Goal: Information Seeking & Learning: Understand process/instructions

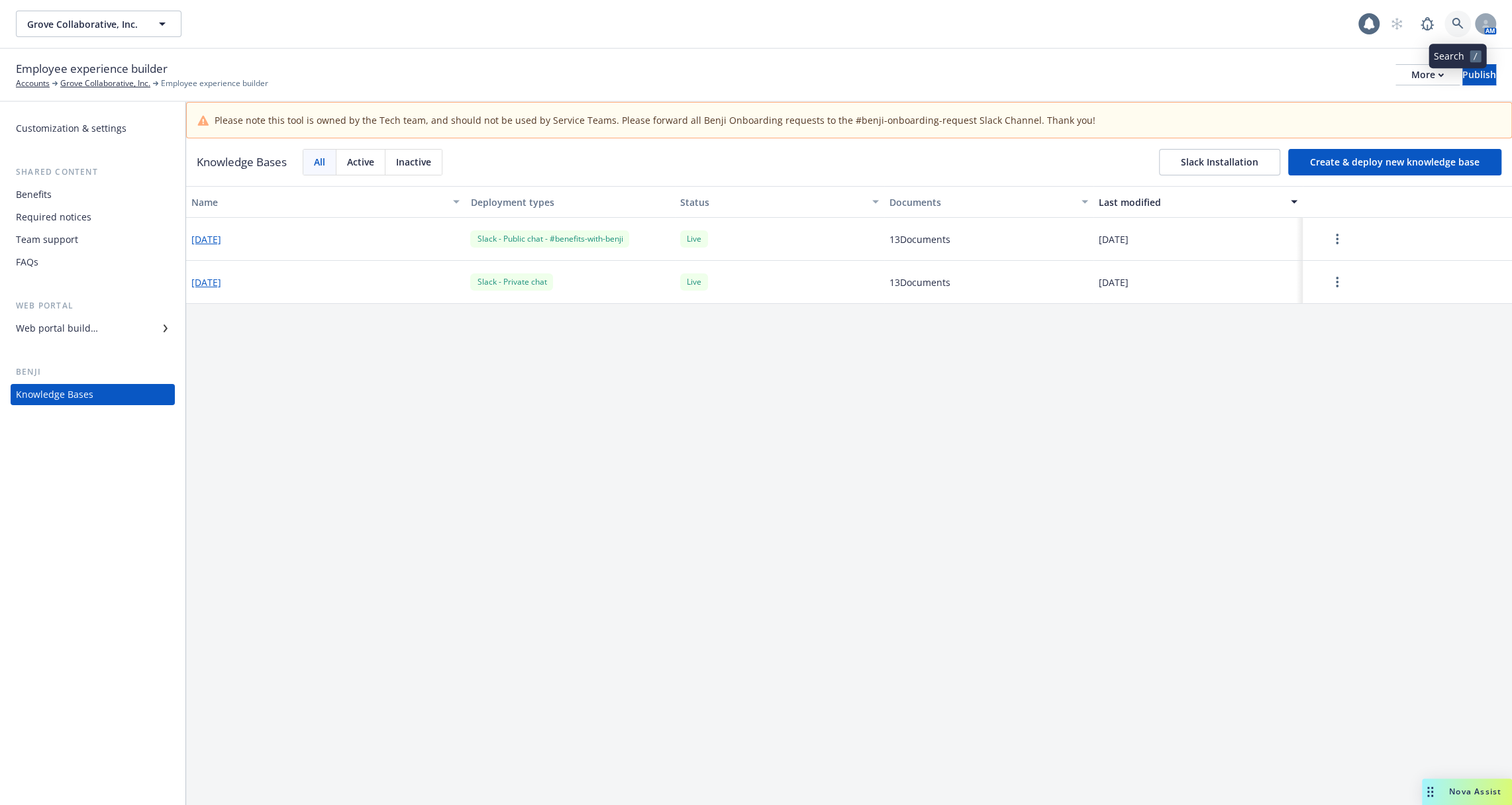
click at [1458, 29] on icon at bounding box center [1458, 24] width 12 height 12
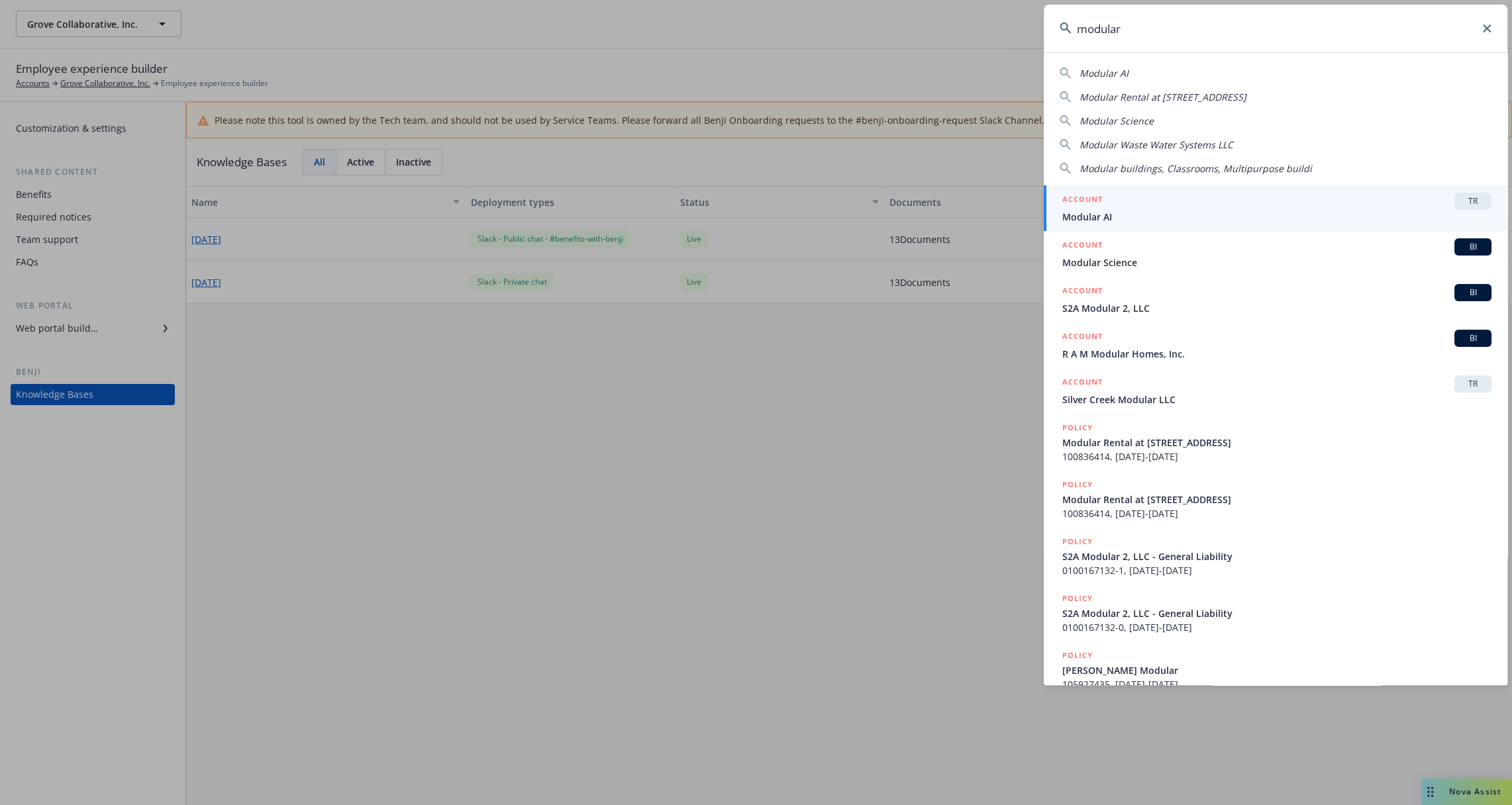
type input "modular"
click at [1263, 215] on span "Modular AI" at bounding box center [1276, 216] width 429 height 14
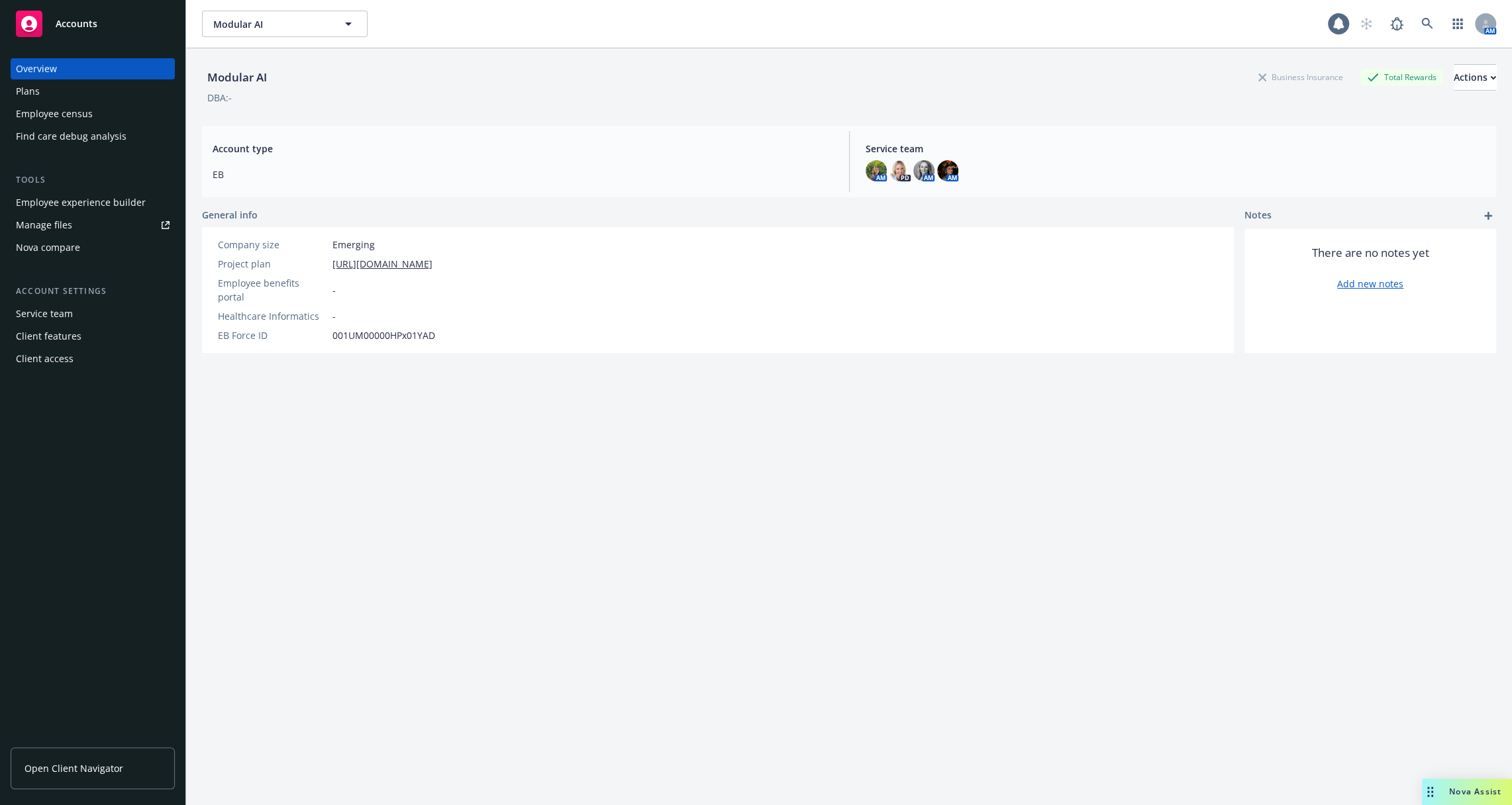
click at [135, 204] on div "Employee experience builder" at bounding box center [81, 202] width 130 height 21
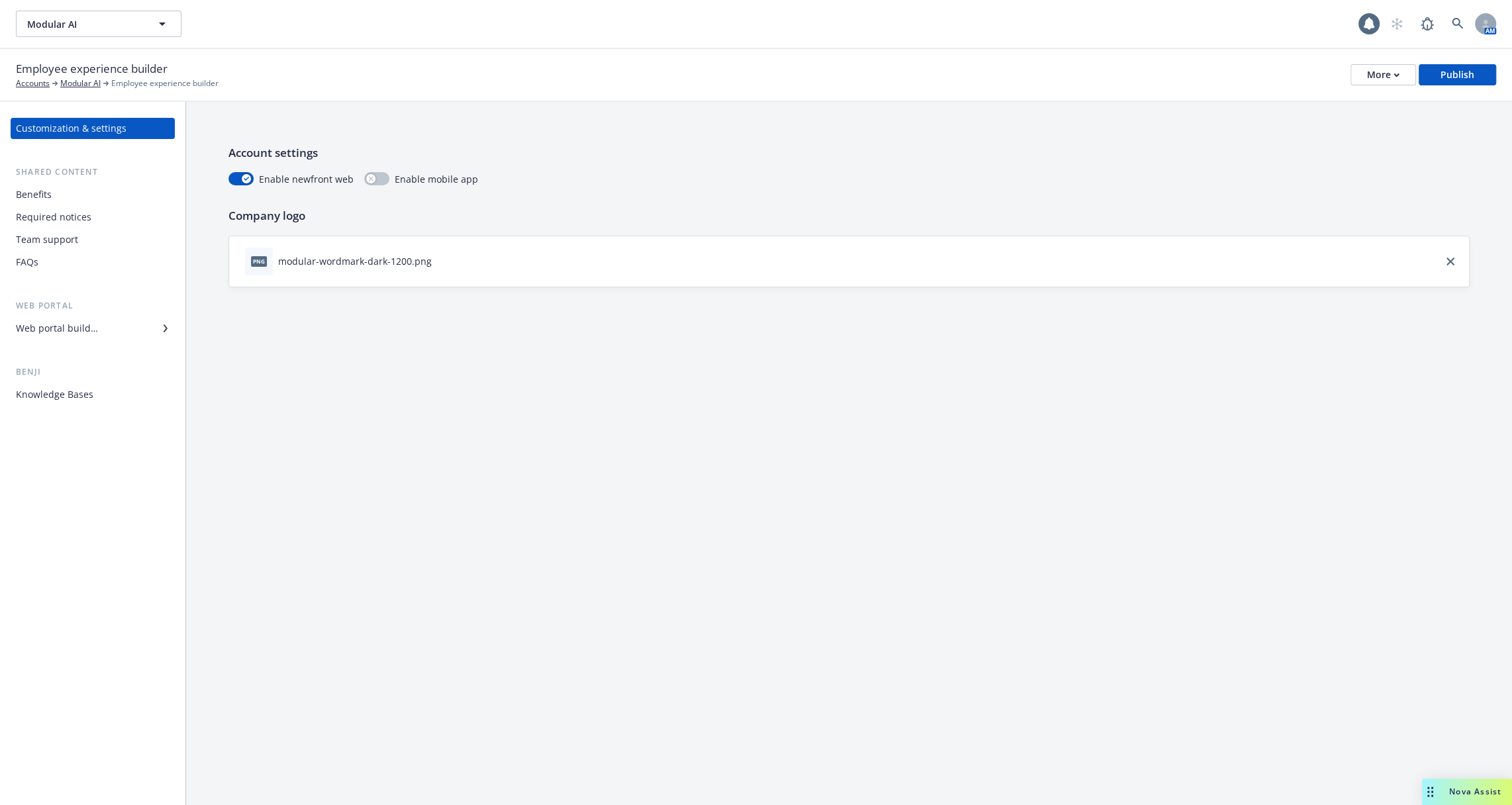
click at [104, 393] on div "Knowledge Bases" at bounding box center [93, 394] width 154 height 21
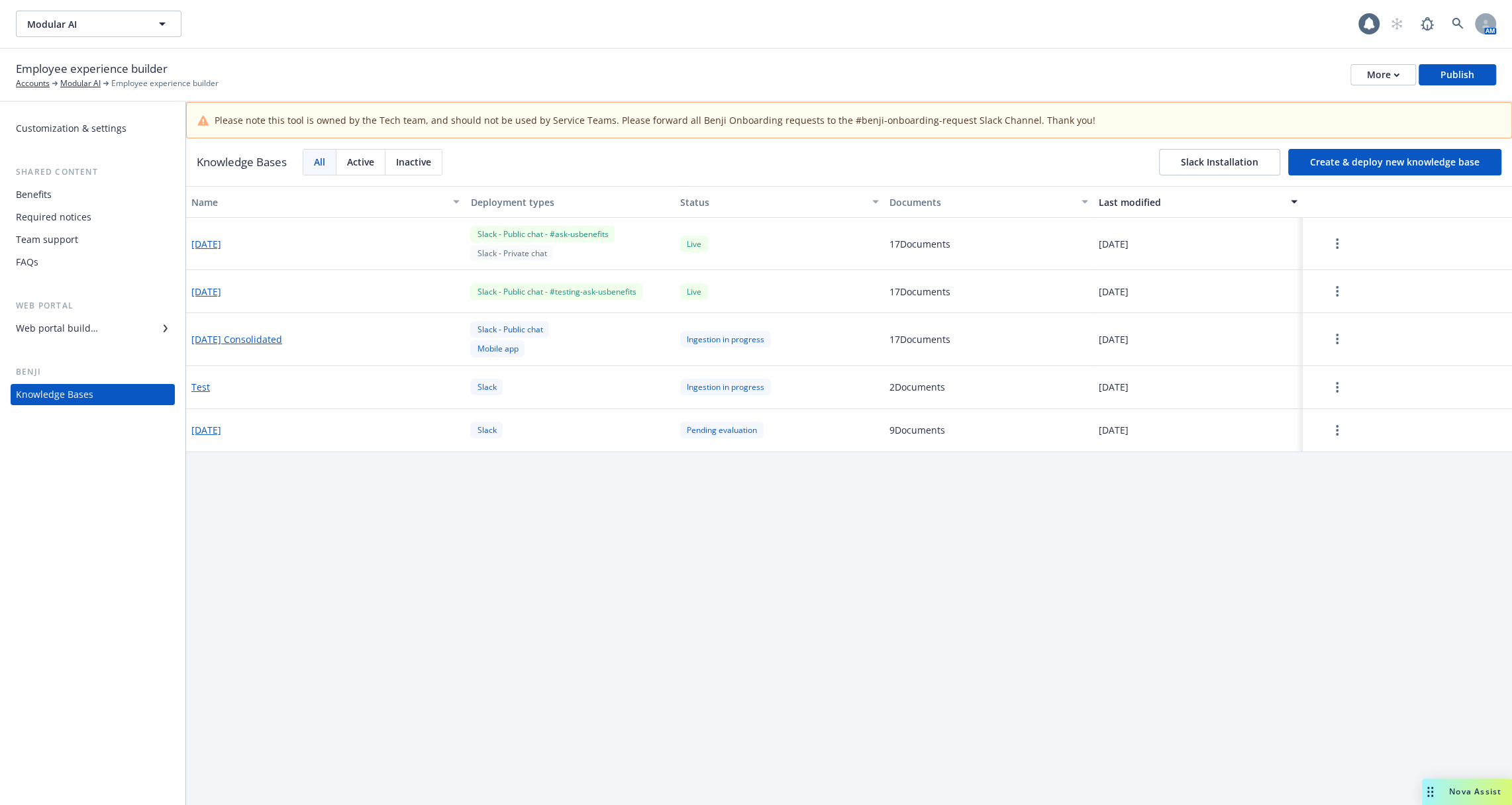
click at [221, 237] on button "2025-10-07" at bounding box center [206, 244] width 29 height 14
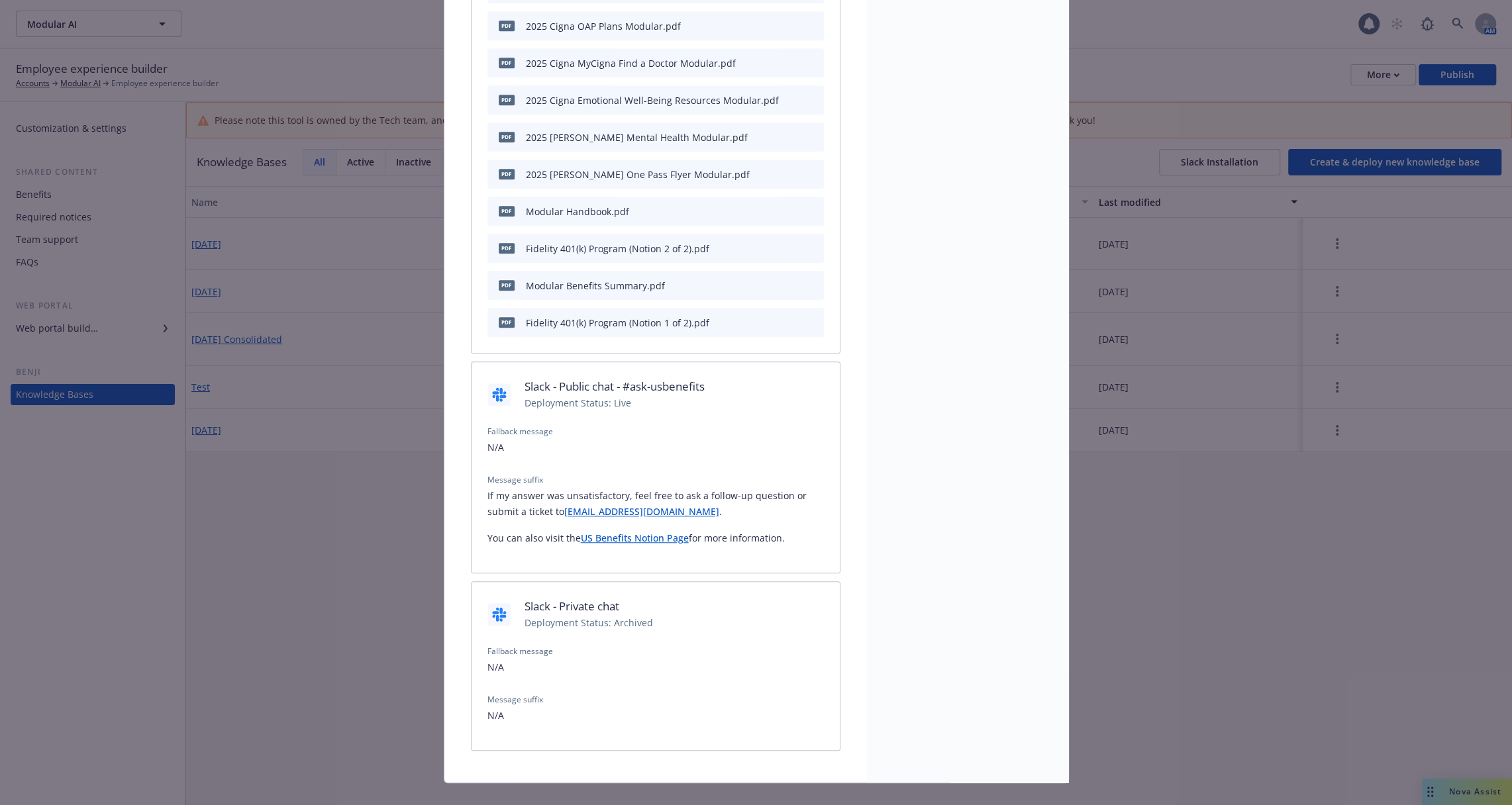
scroll to position [724, 0]
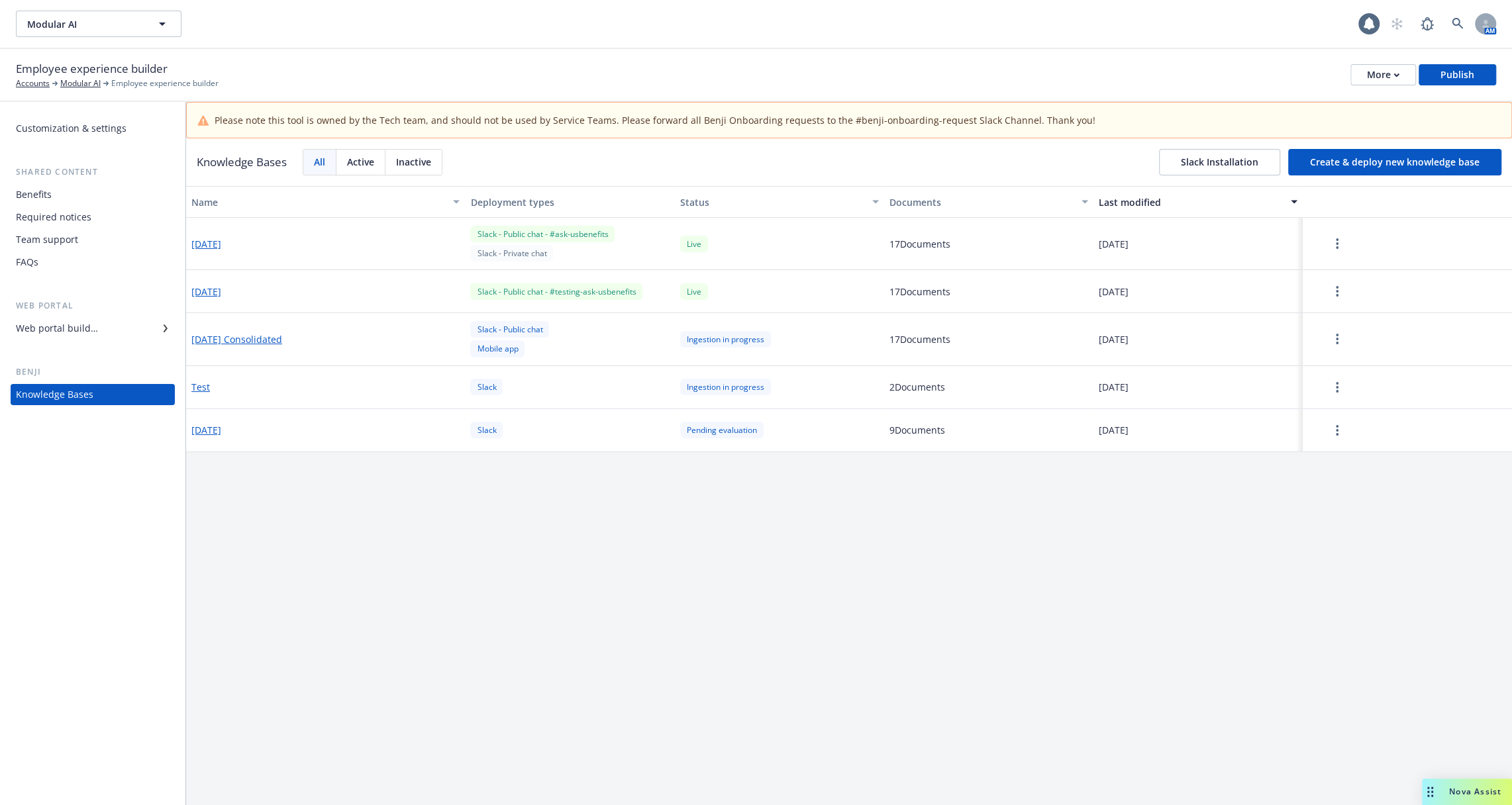
click at [213, 244] on button "2025-10-07" at bounding box center [206, 244] width 29 height 14
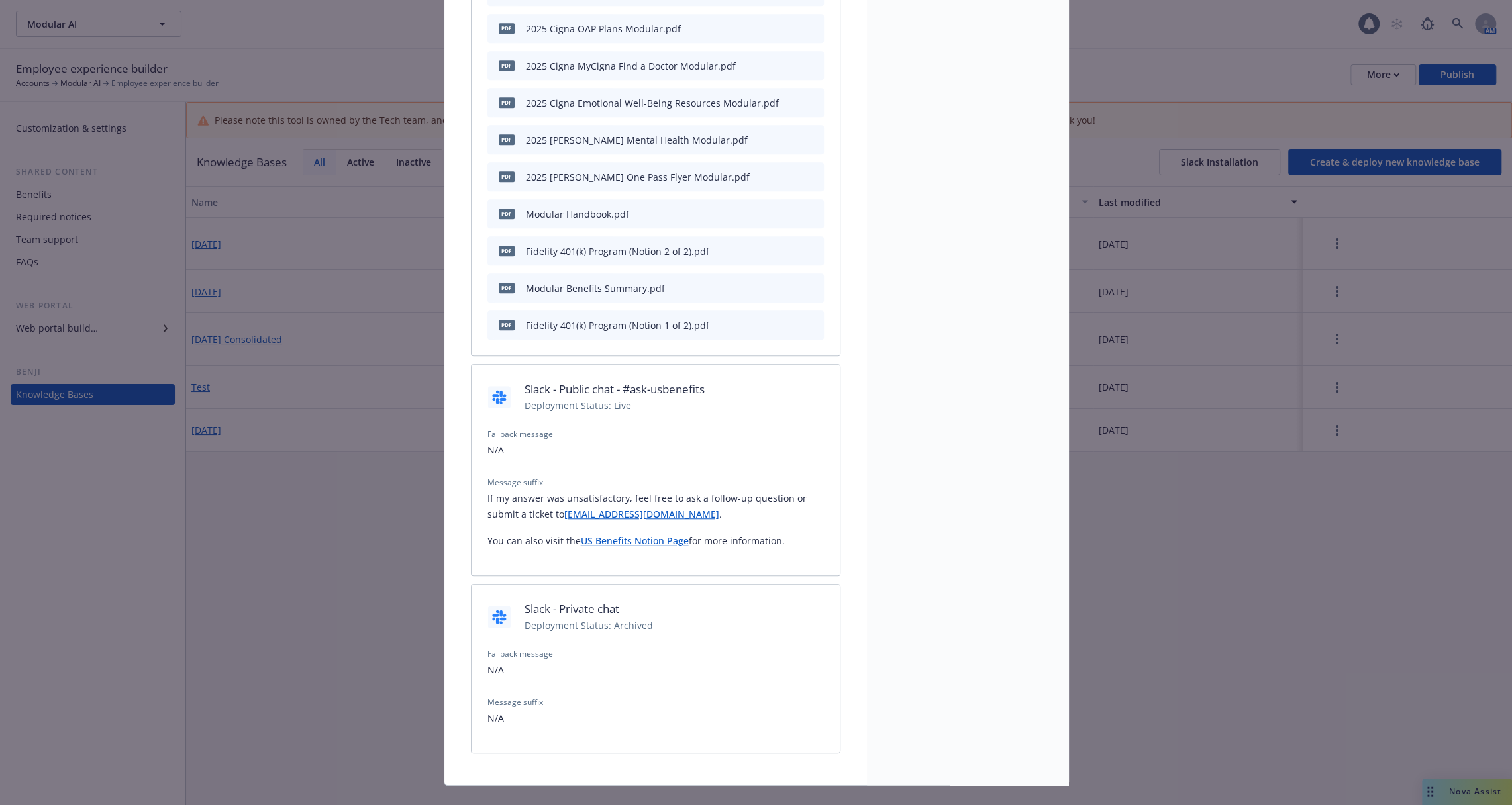
scroll to position [724, 0]
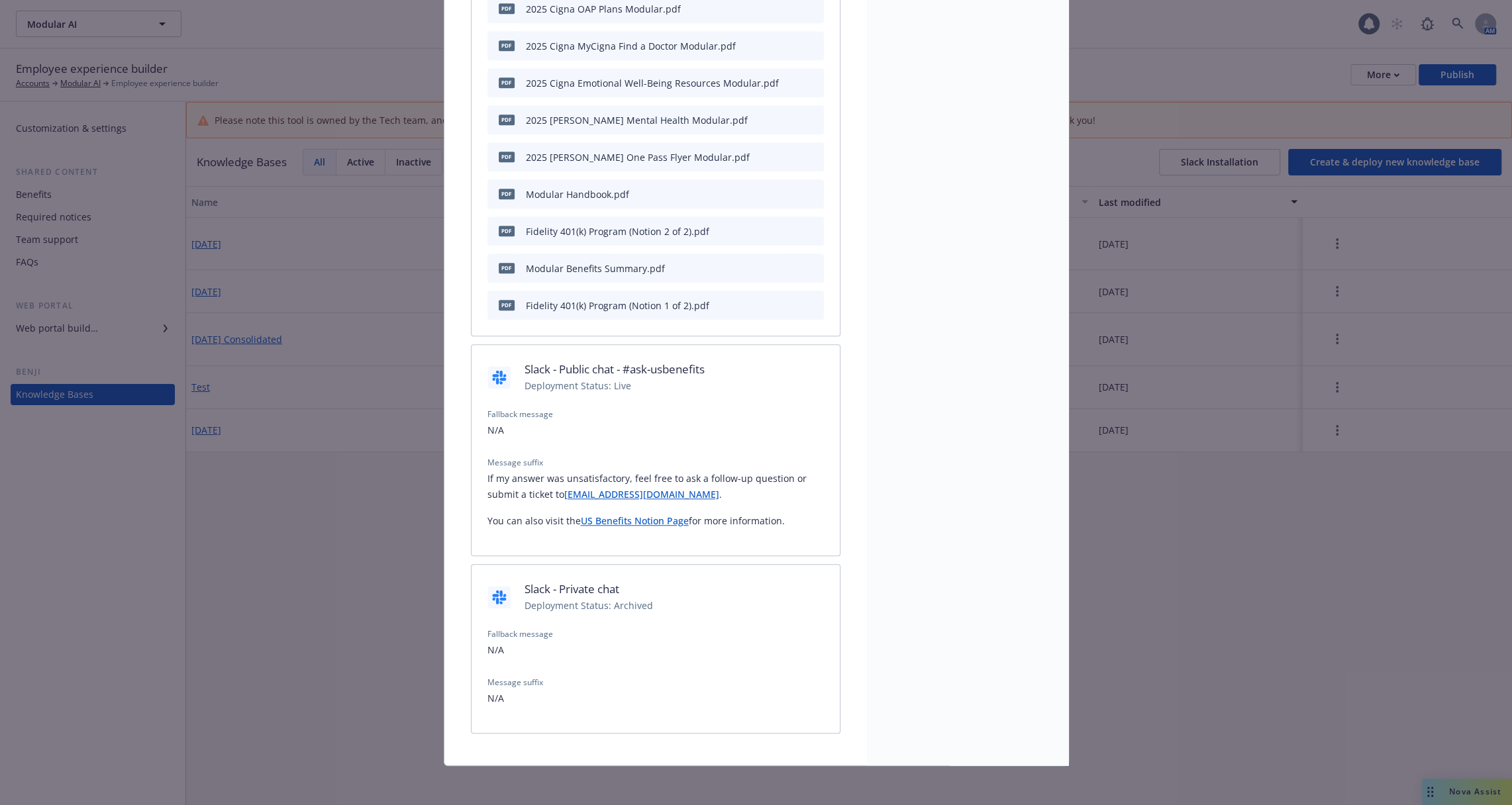
drag, startPoint x: 792, startPoint y: 522, endPoint x: 487, endPoint y: 483, distance: 307.5
click at [487, 483] on div "If my answer was unsatisfactory, feel free to ask a follow-up question or submi…" at bounding box center [655, 499] width 336 height 58
copy div "If my answer was unsatisfactory, feel free to ask a follow-up question or submi…"
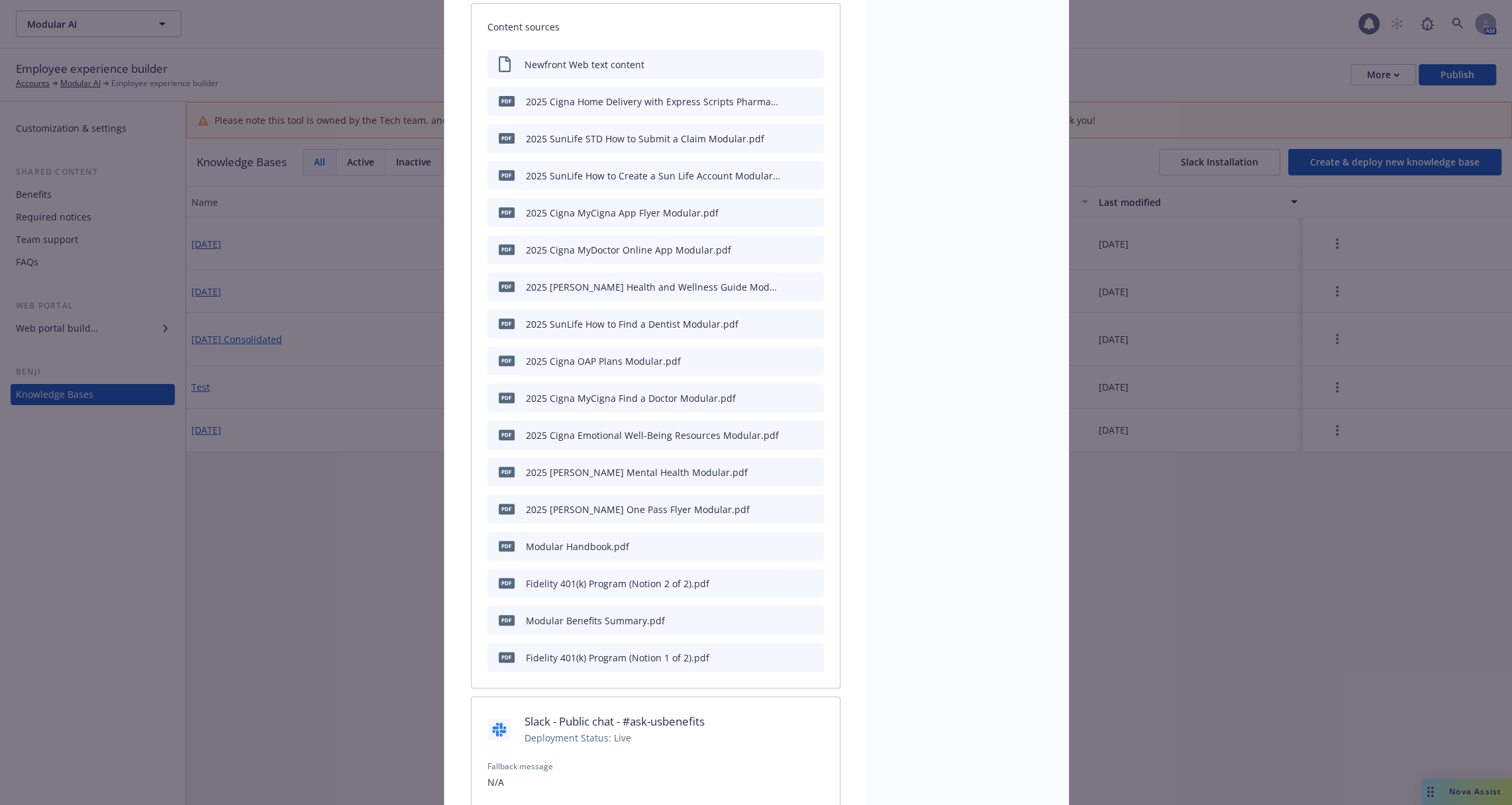
scroll to position [0, 0]
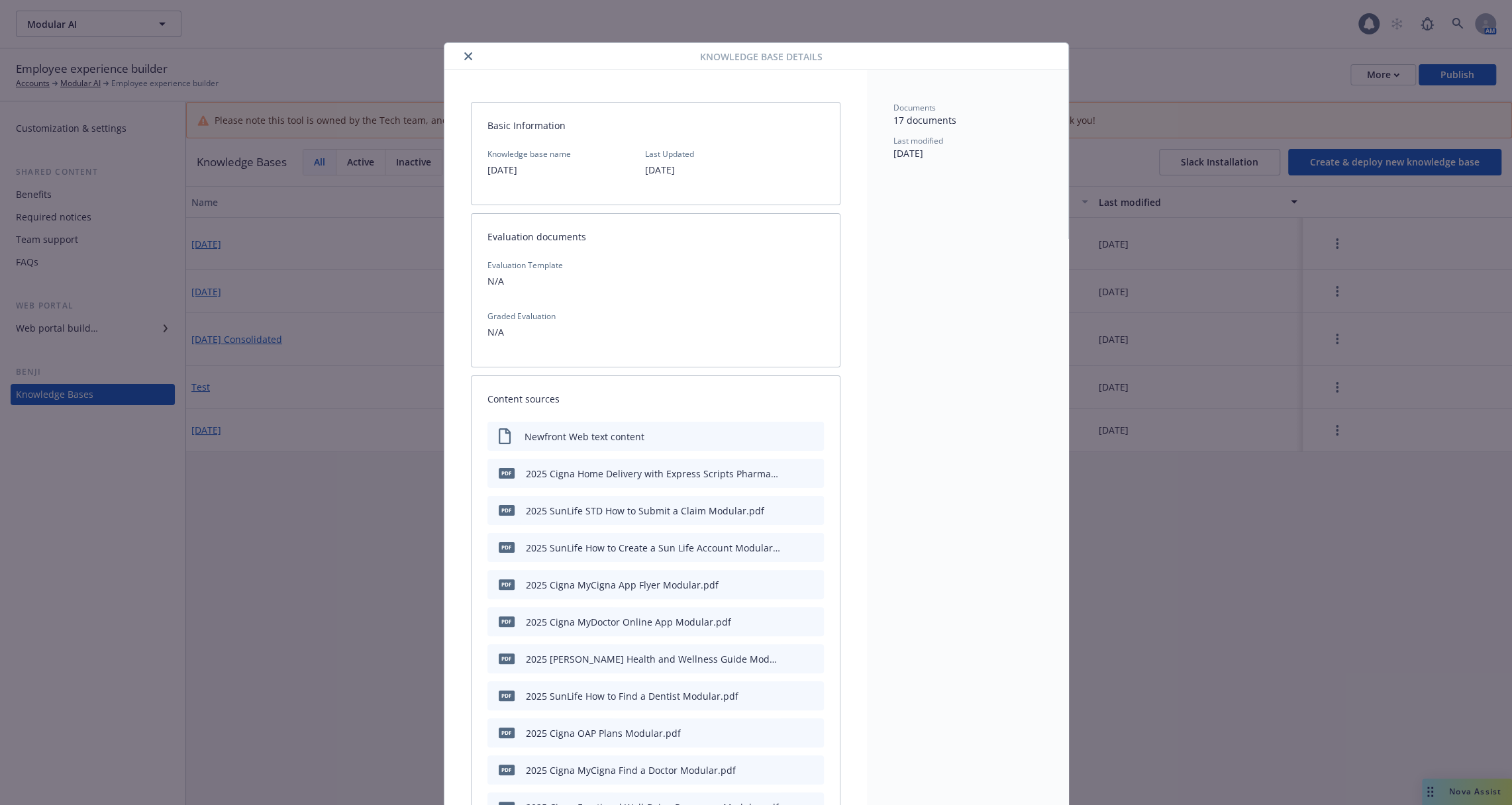
click at [476, 54] on div at bounding box center [575, 56] width 251 height 16
click at [465, 54] on icon "close" at bounding box center [468, 56] width 8 height 8
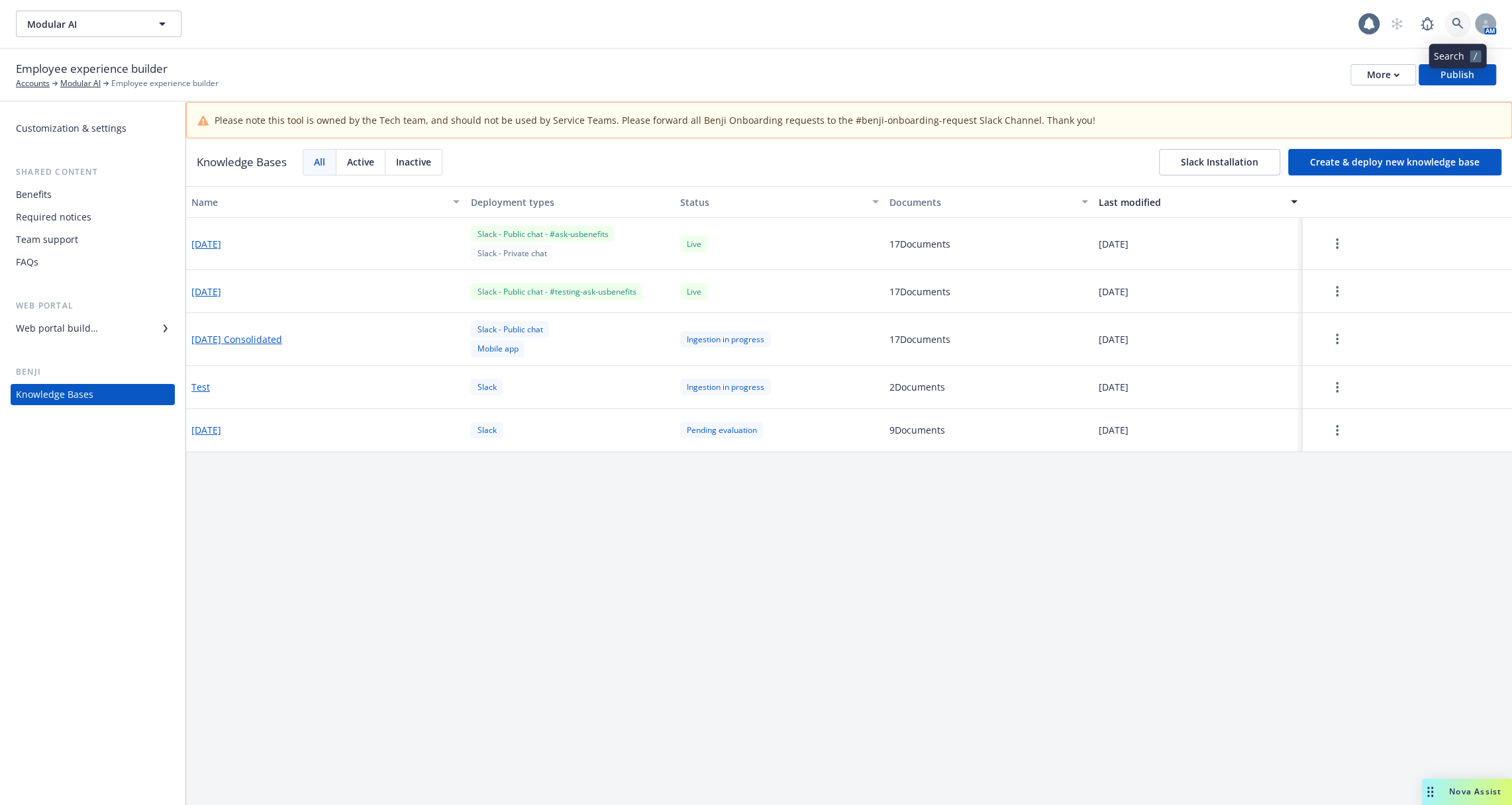
click at [1464, 23] on link at bounding box center [1458, 24] width 27 height 27
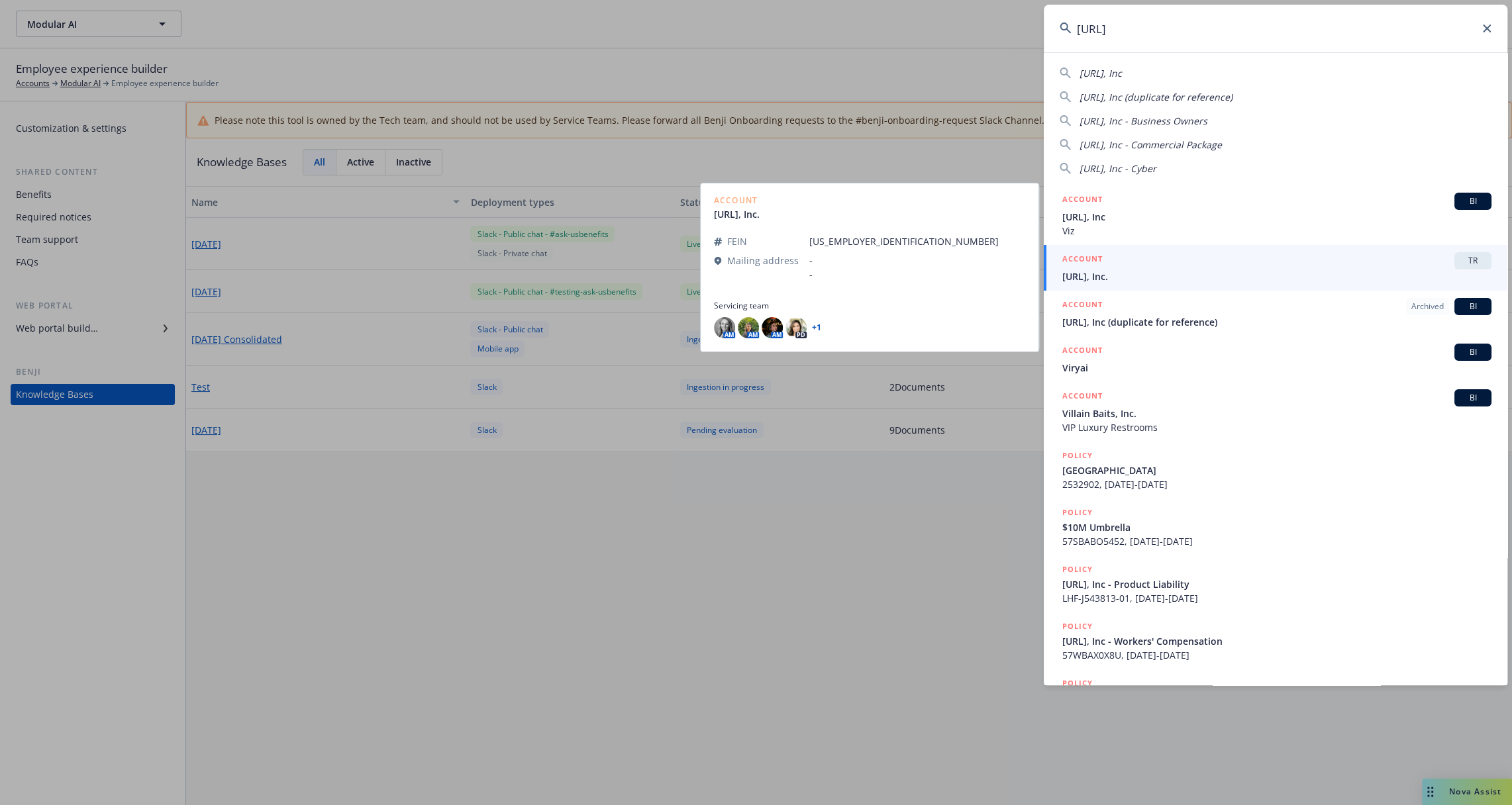
type input "viz.ai"
click at [1245, 268] on div "ACCOUNT TR" at bounding box center [1276, 261] width 429 height 17
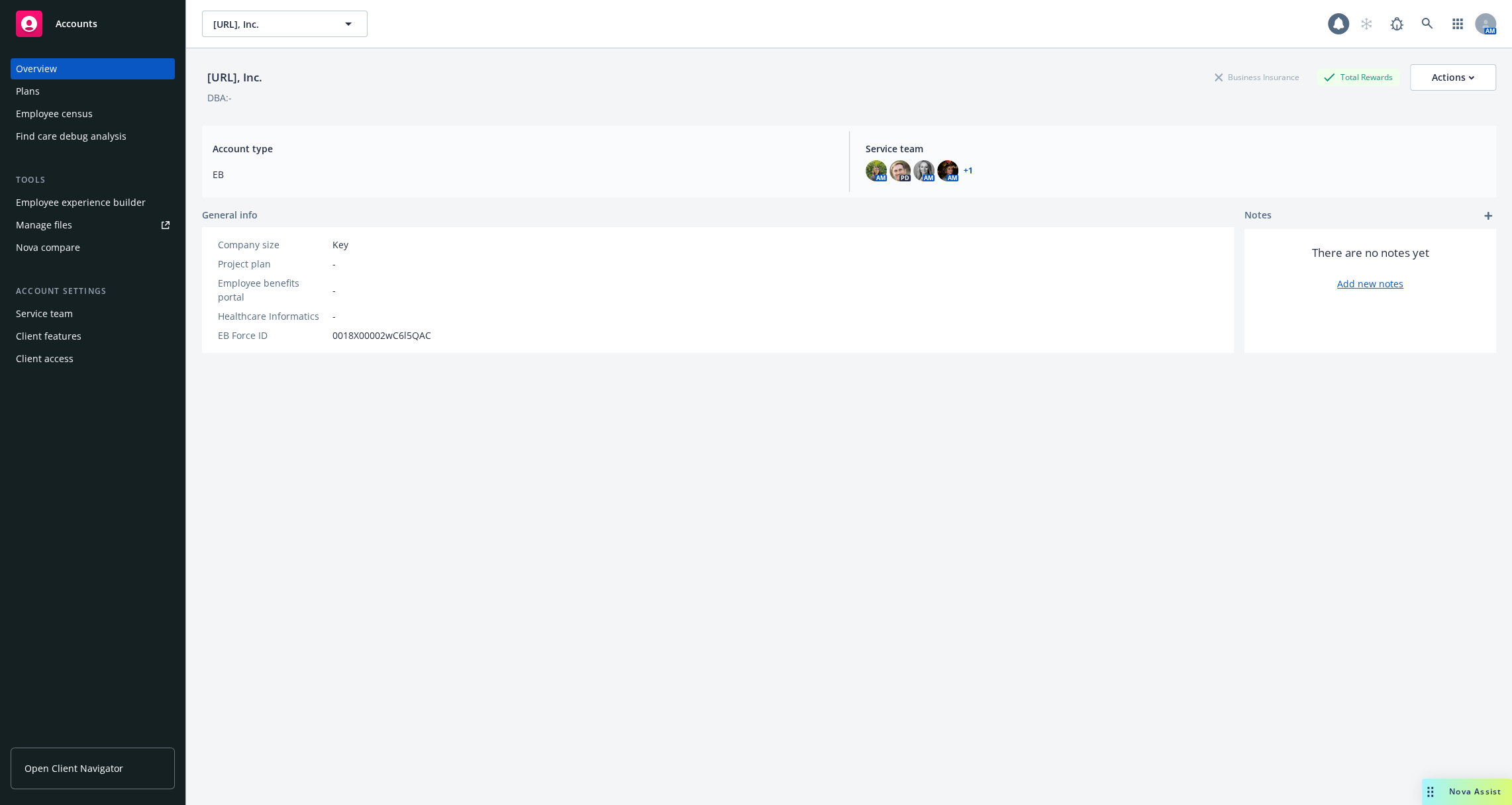
click at [95, 197] on div "Employee experience builder" at bounding box center [81, 202] width 130 height 21
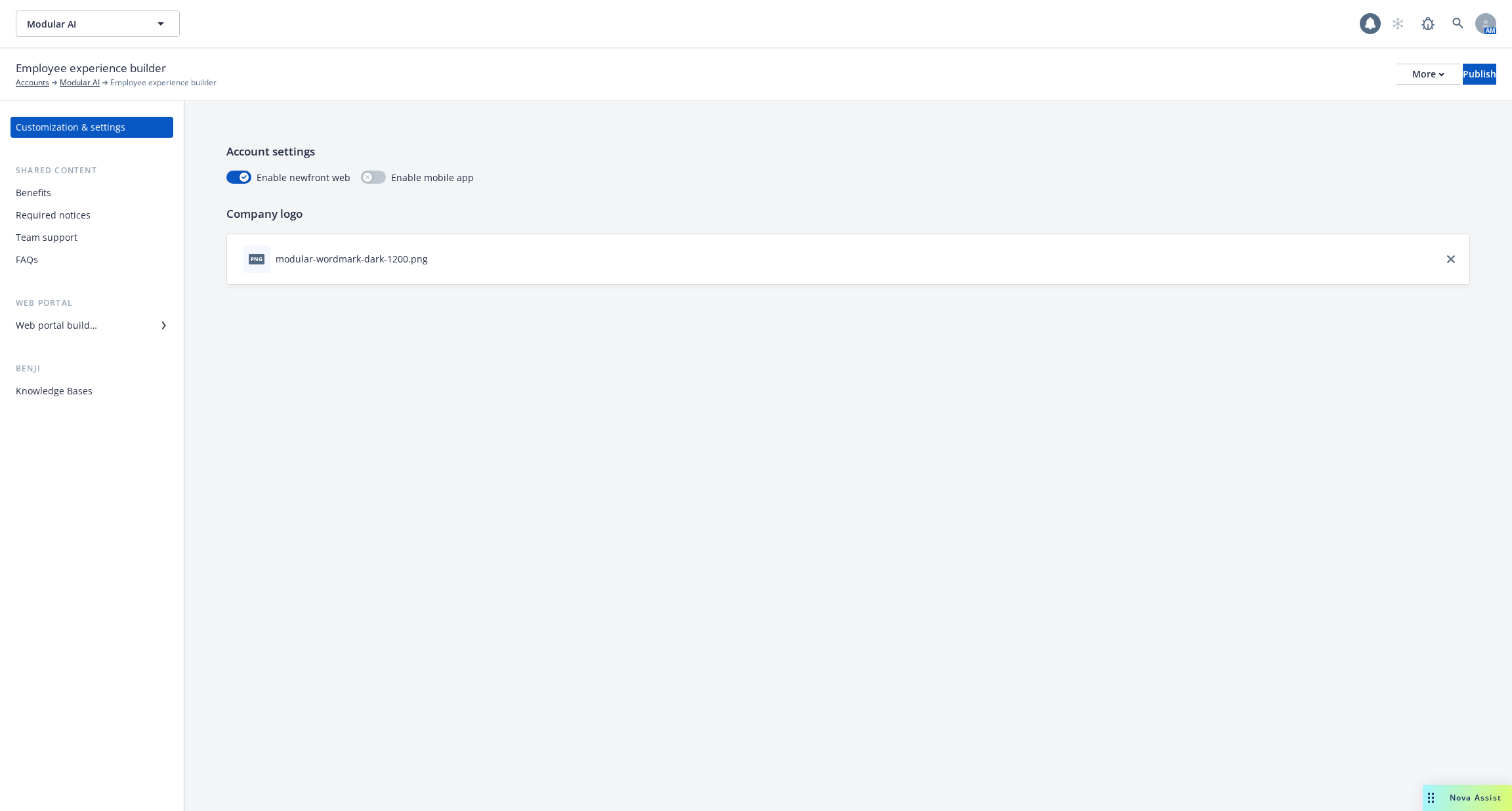
click at [81, 326] on div "Web portal builder" at bounding box center [56, 326] width 81 height 21
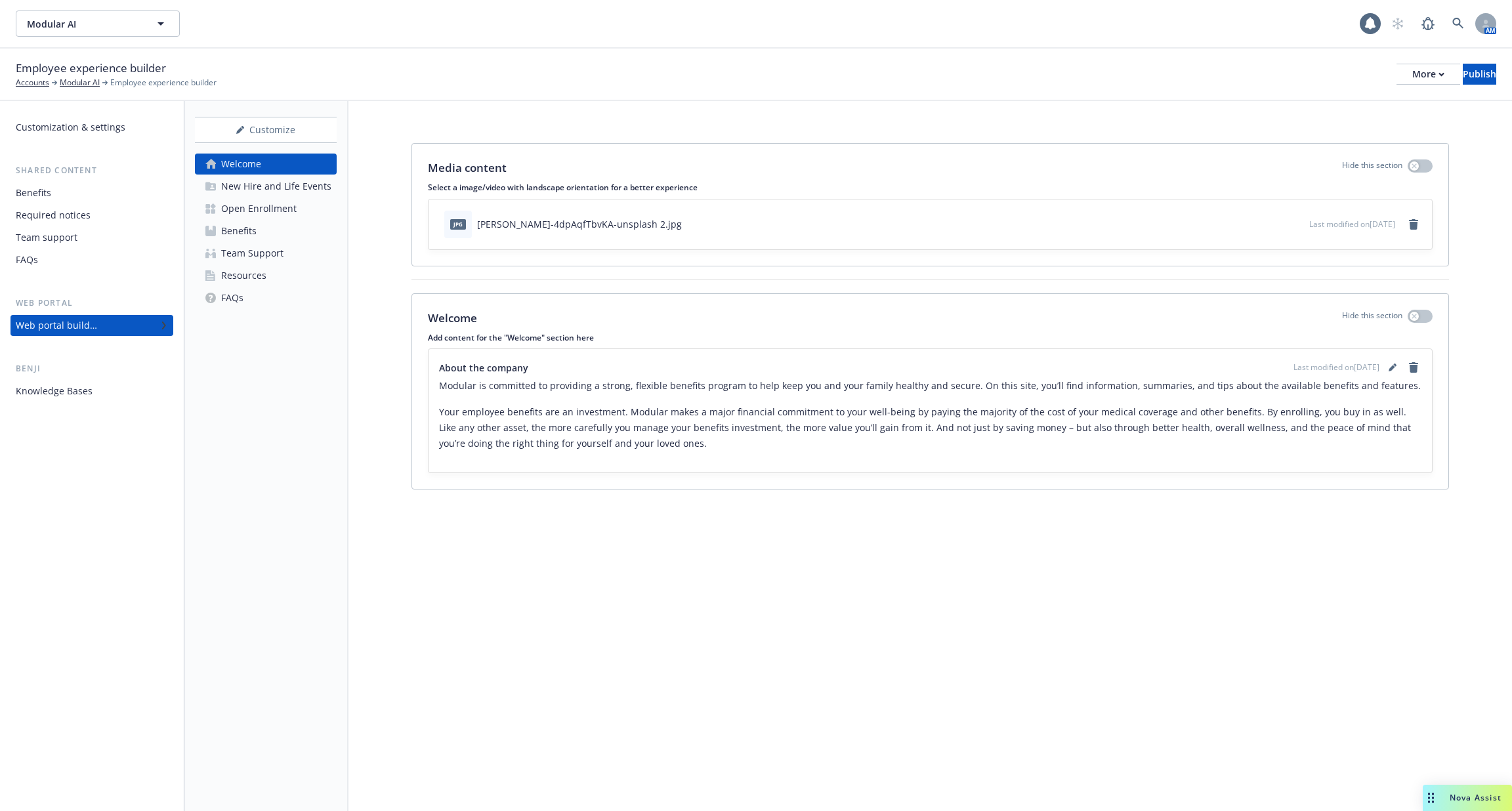
click at [275, 205] on div "Open Enrollment" at bounding box center [259, 209] width 75 height 21
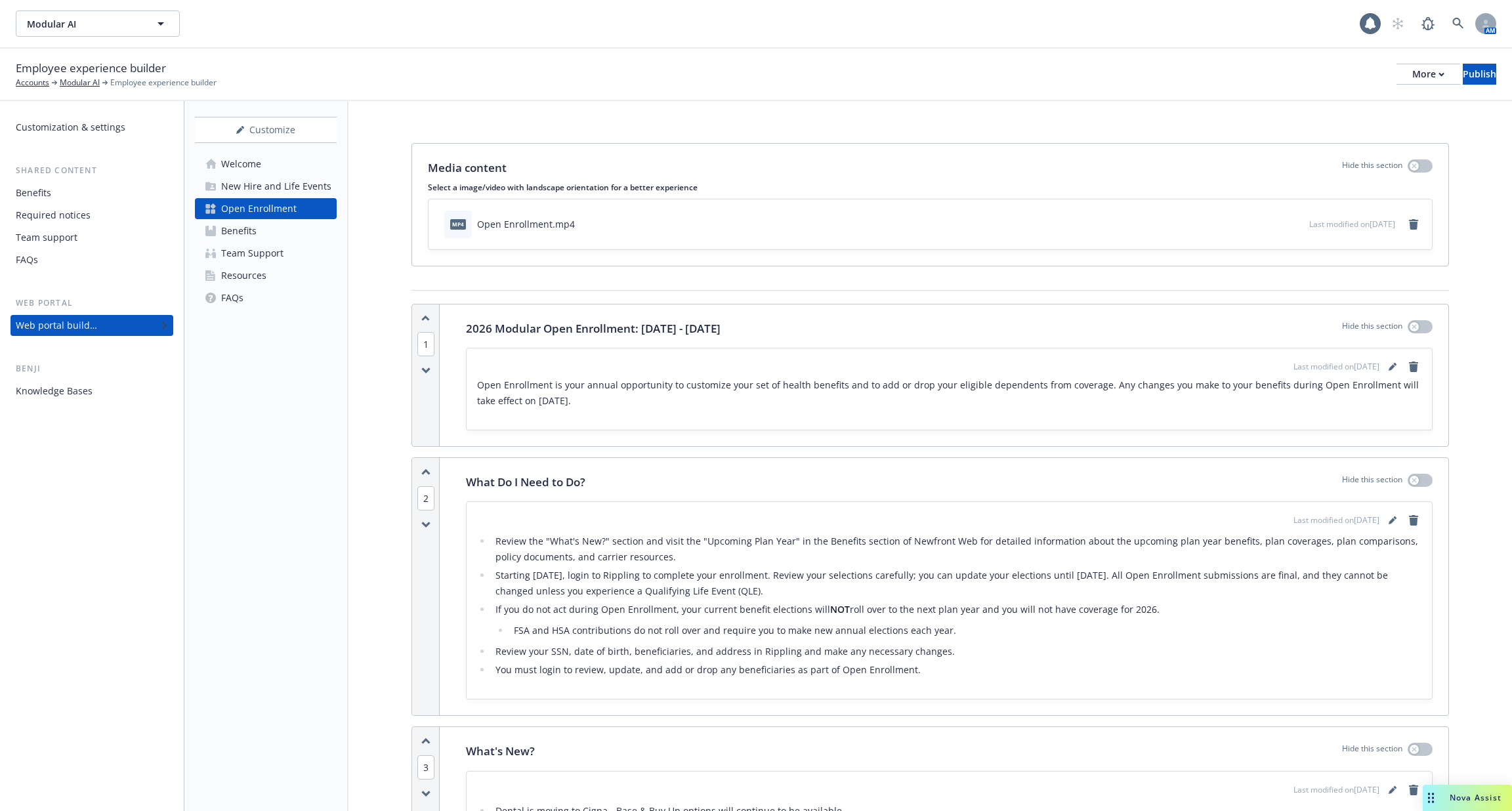
click at [283, 189] on div "New Hire and Life Events" at bounding box center [276, 186] width 110 height 21
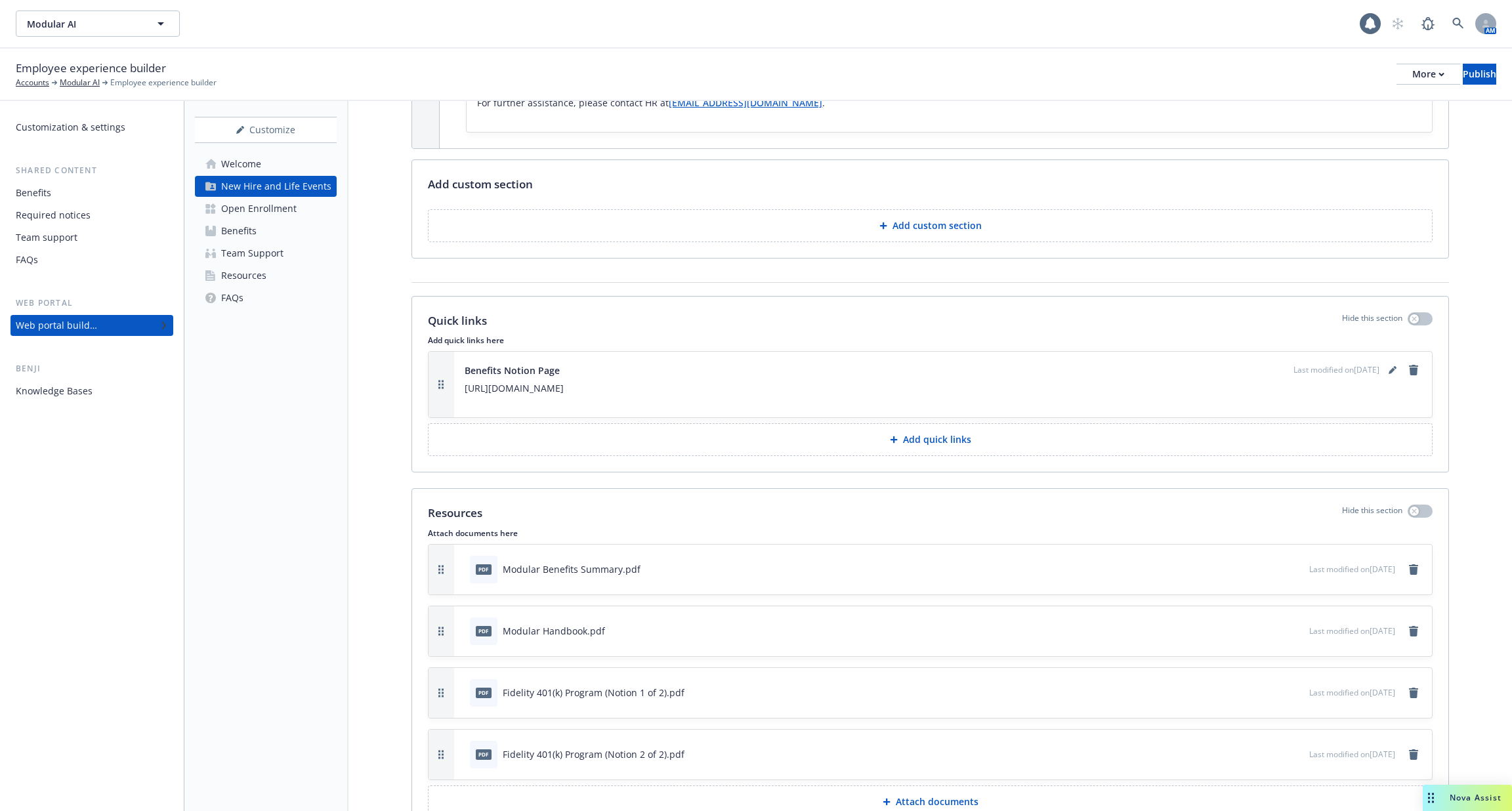
scroll to position [1823, 0]
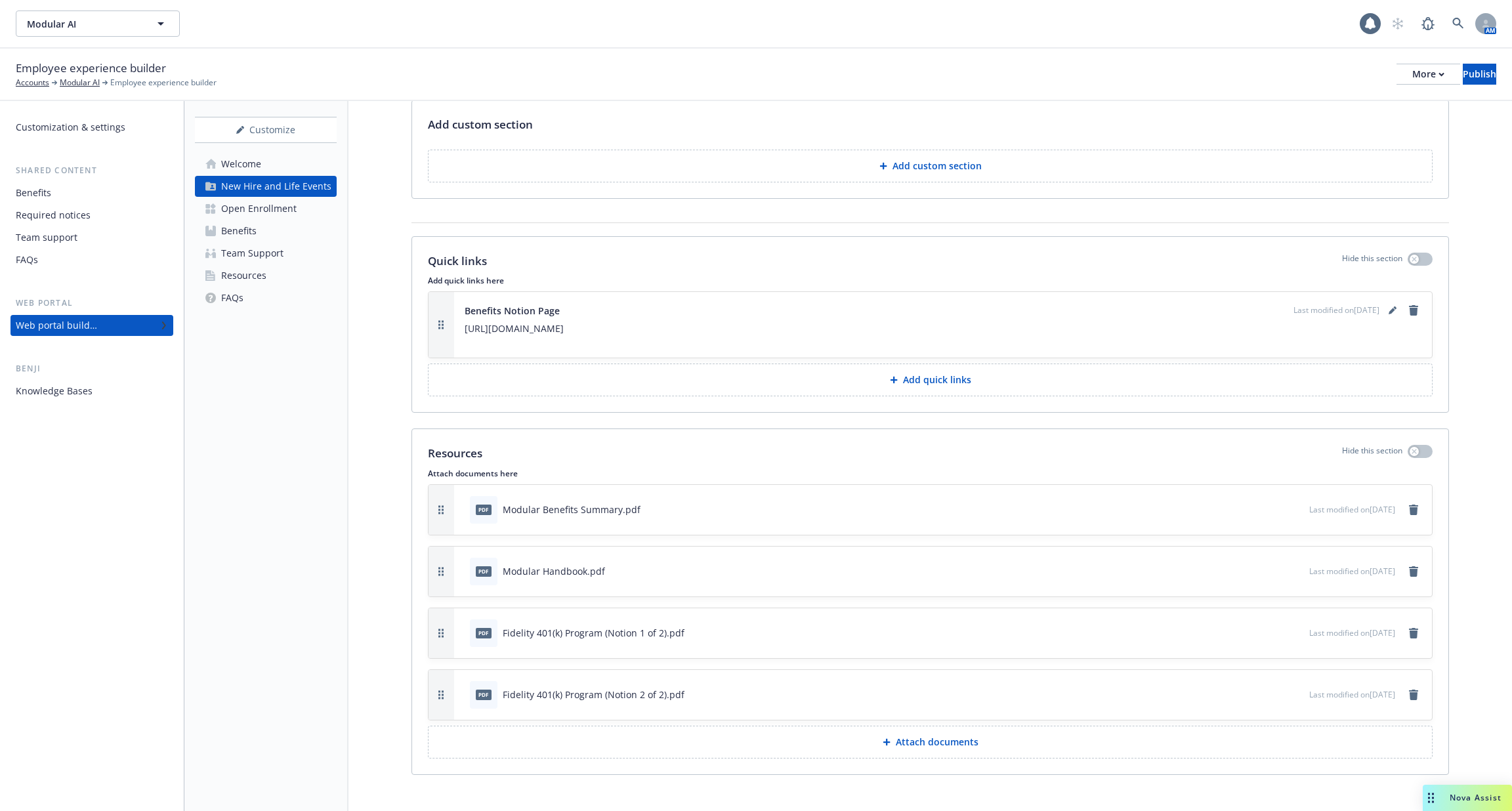
click at [114, 387] on div "Knowledge Bases" at bounding box center [92, 390] width 152 height 21
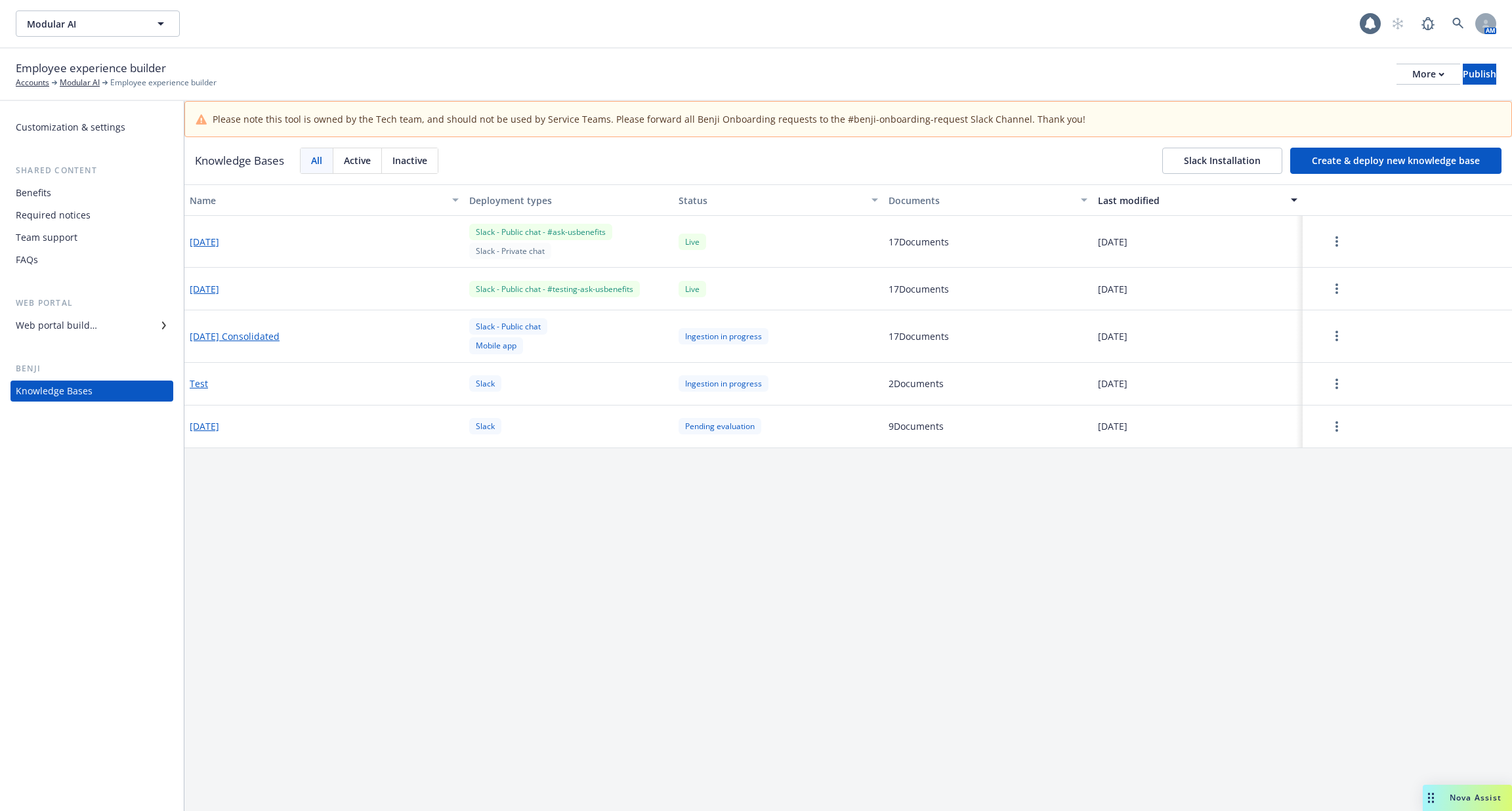
click at [219, 237] on button "[DATE]" at bounding box center [204, 242] width 29 height 14
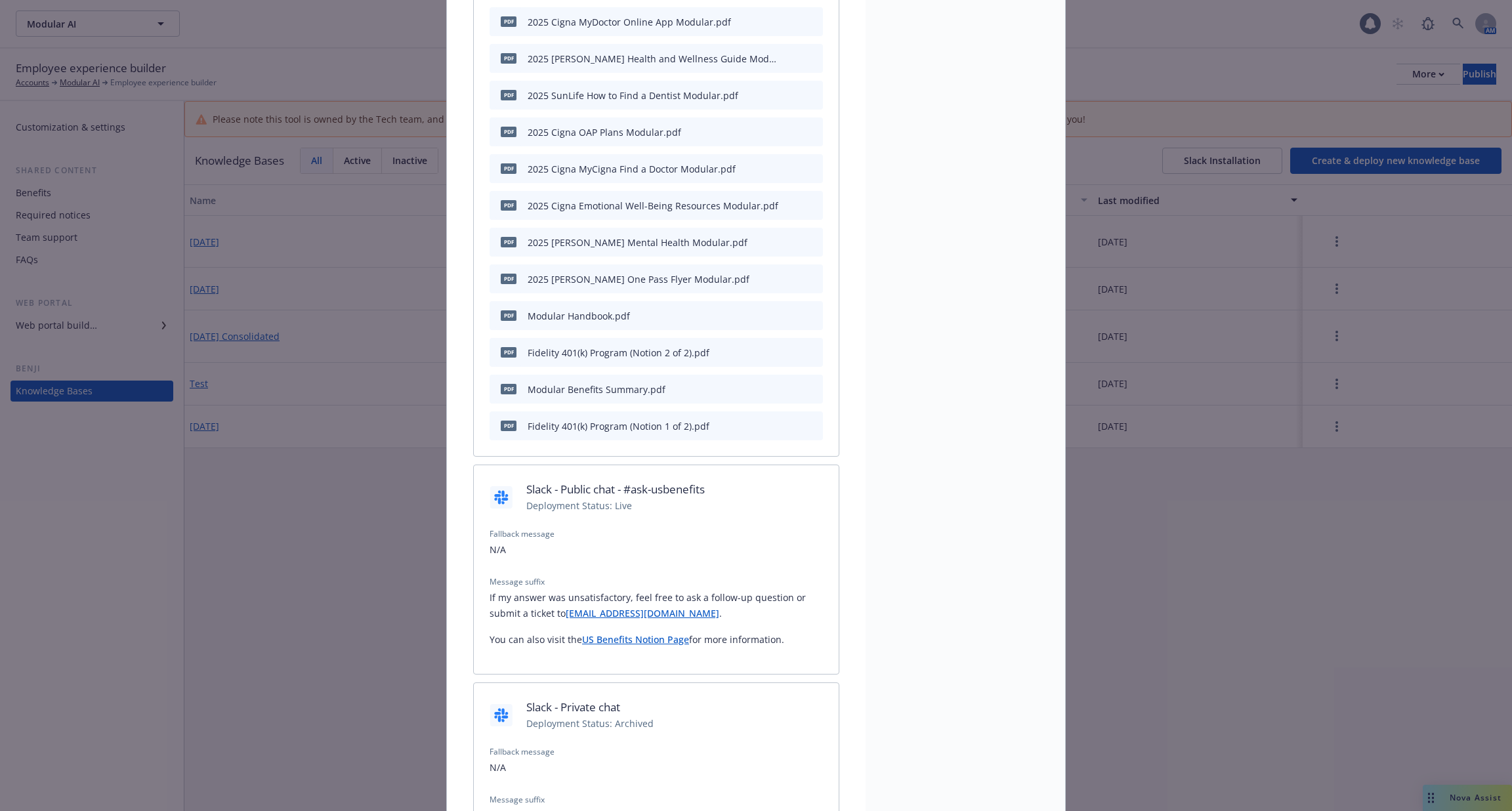
scroll to position [548, 0]
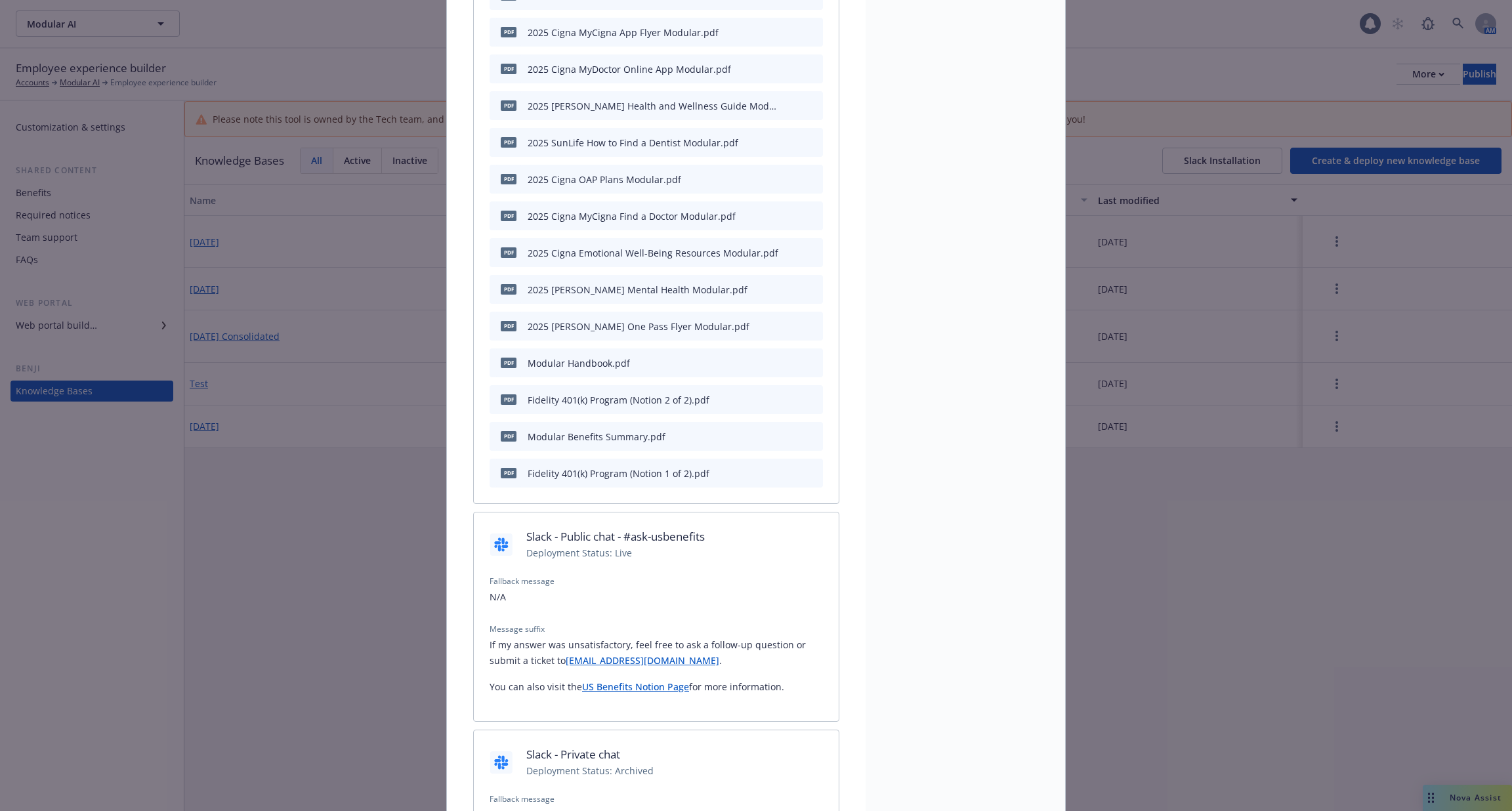
click at [788, 358] on icon "download file" at bounding box center [788, 361] width 10 height 10
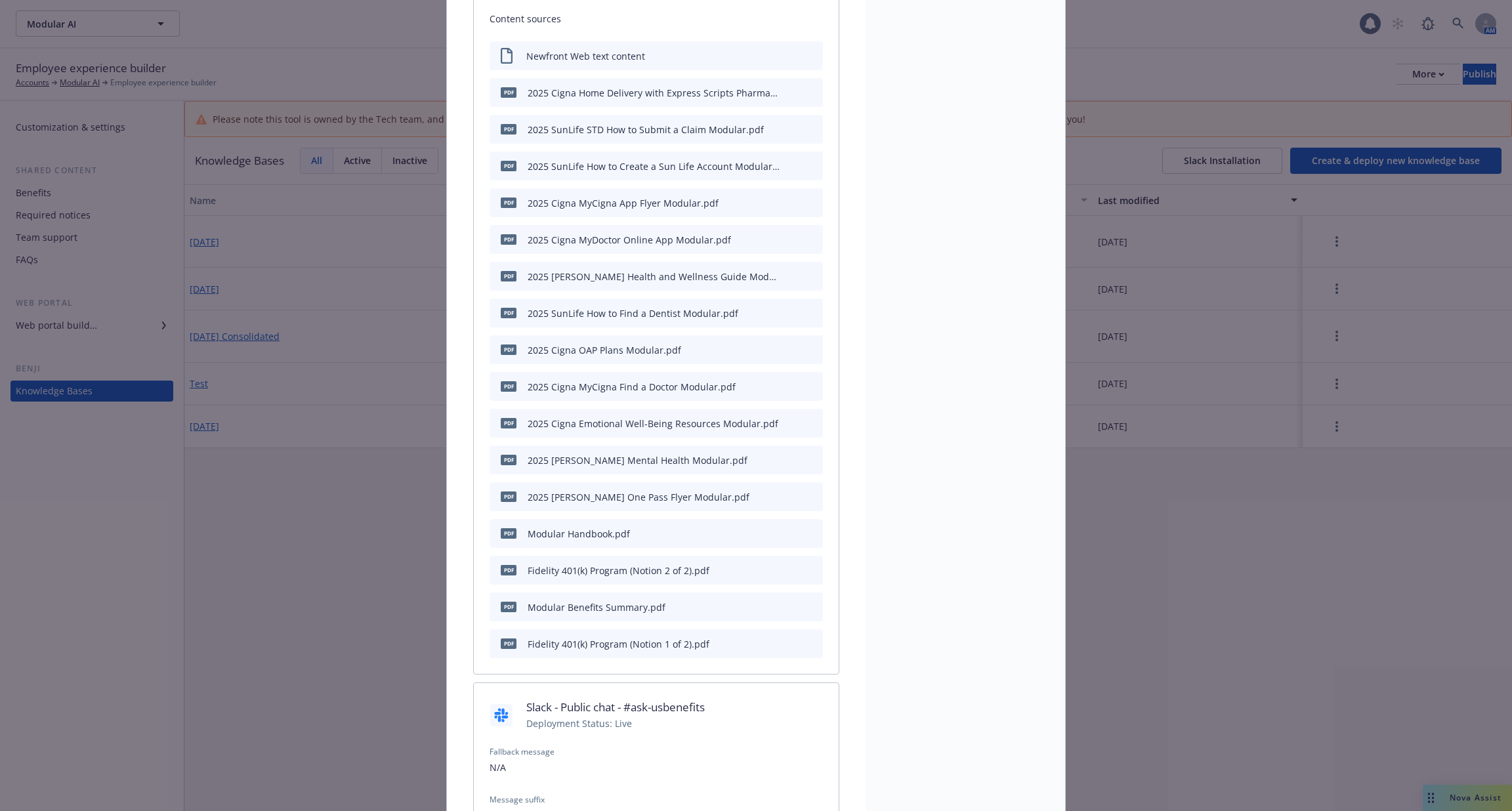
scroll to position [378, 0]
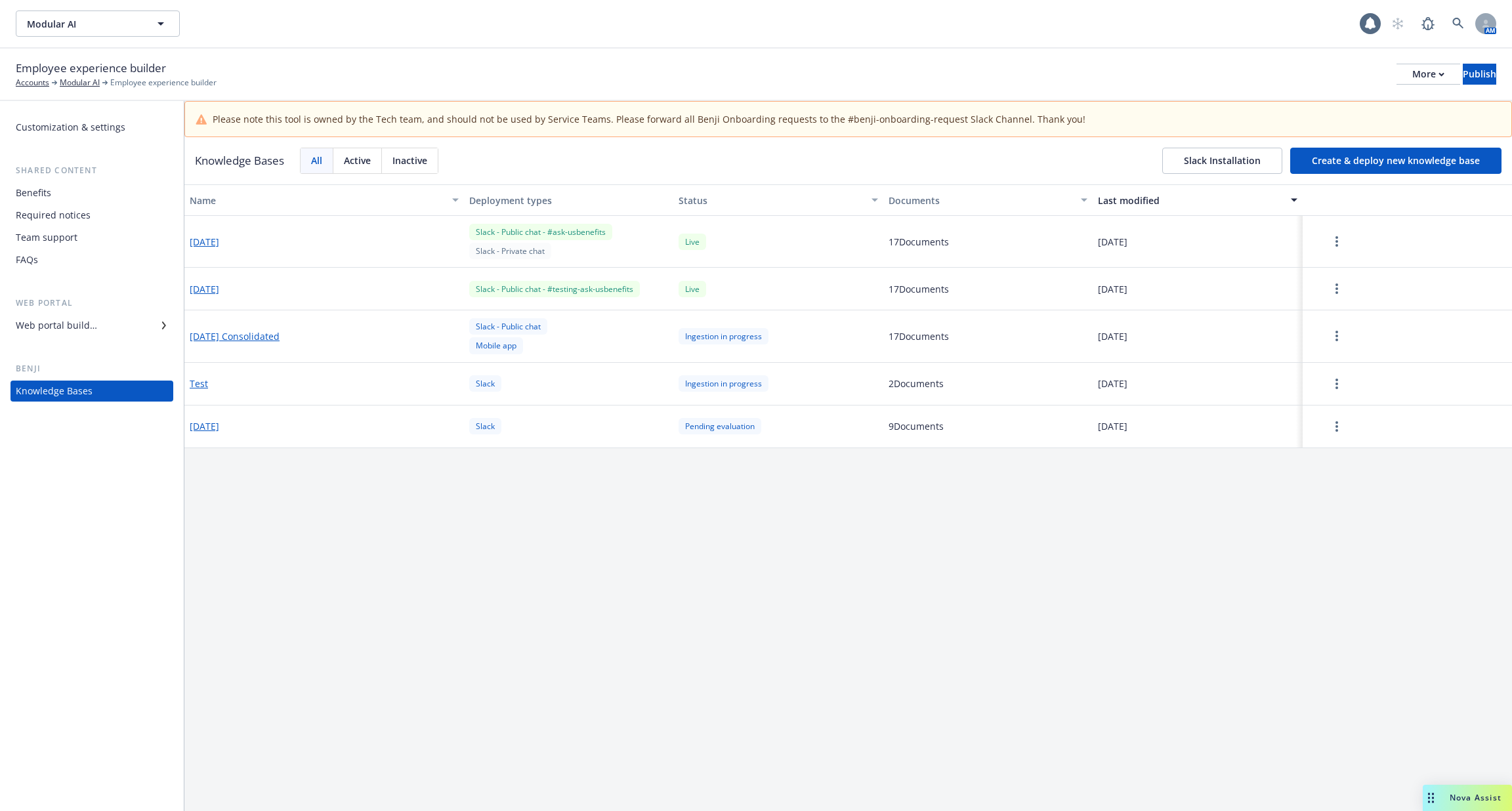
click at [219, 244] on button "2025-10-07" at bounding box center [204, 242] width 29 height 14
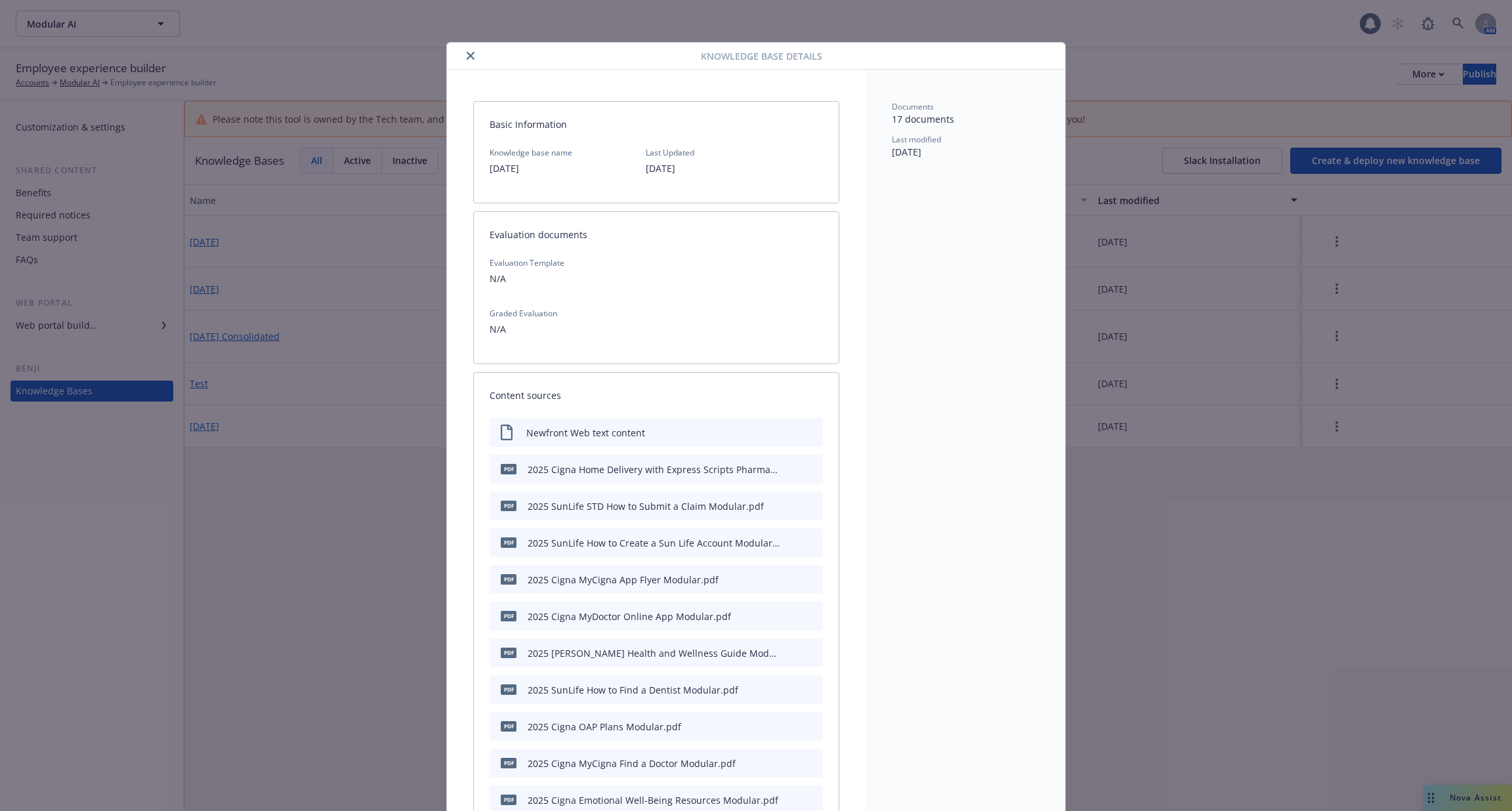
click at [467, 53] on icon "close" at bounding box center [470, 56] width 8 height 8
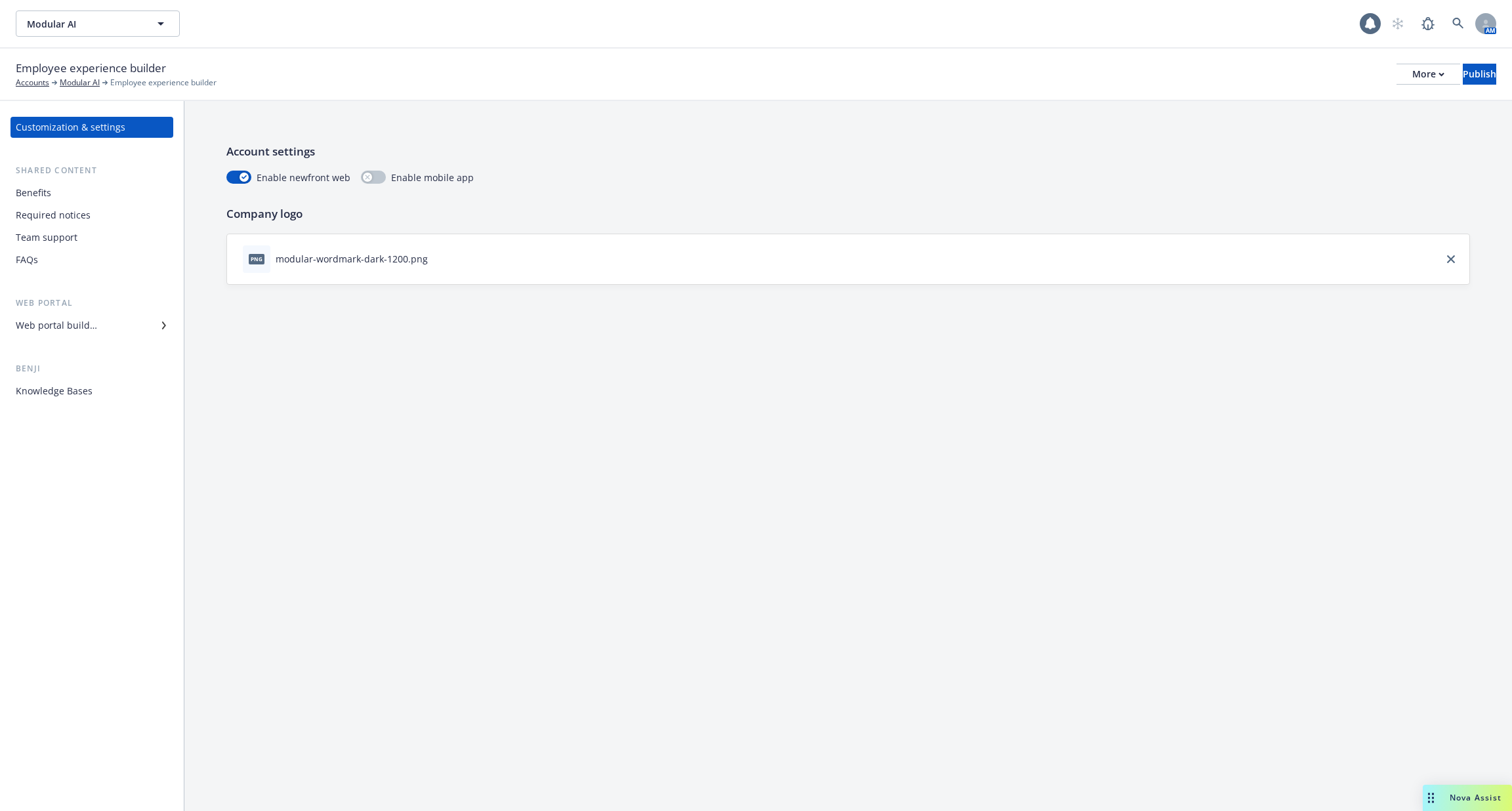
click at [74, 196] on div "Benefits" at bounding box center [92, 193] width 152 height 21
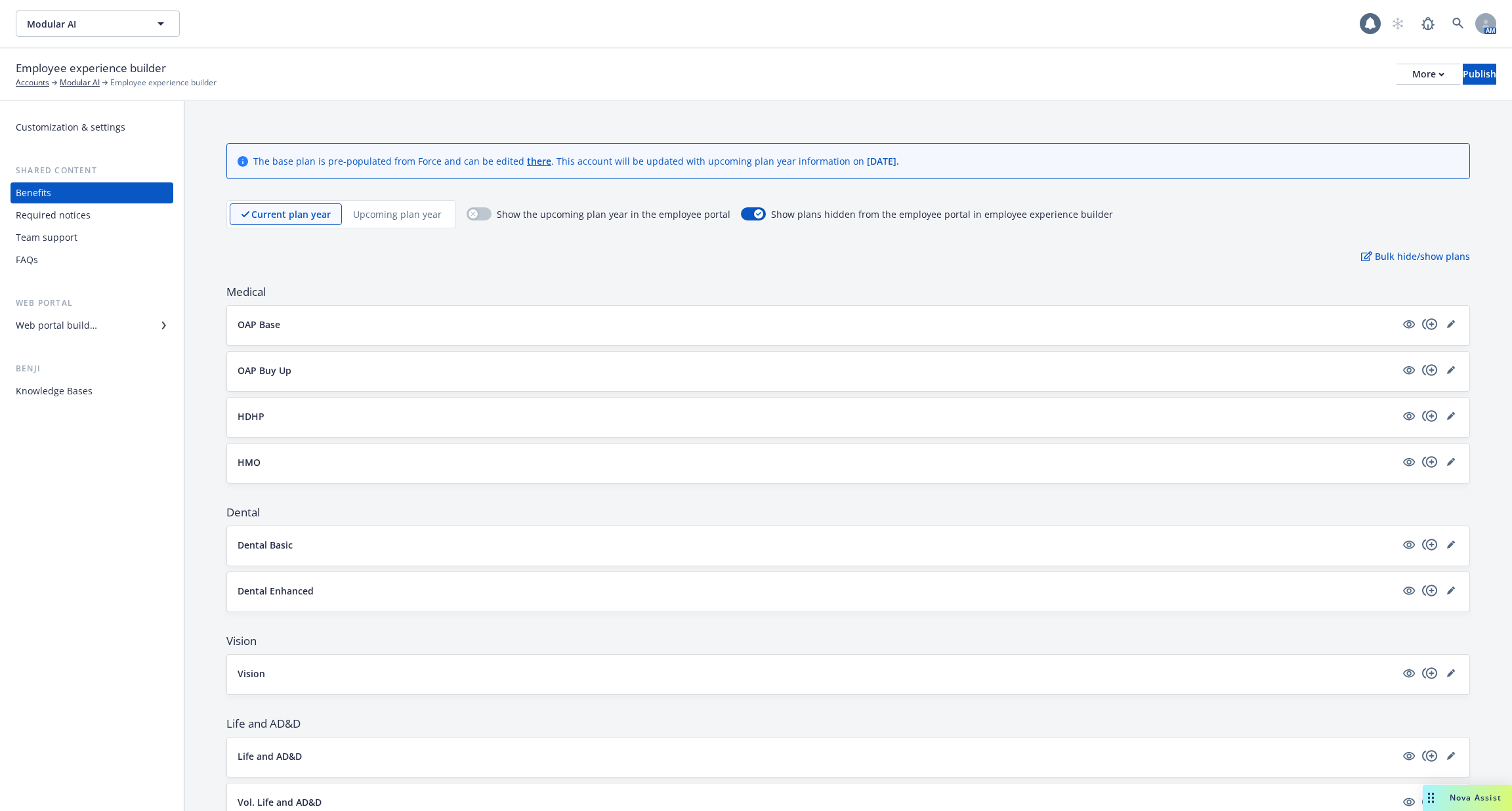
click at [76, 221] on div "Required notices" at bounding box center [53, 215] width 74 height 21
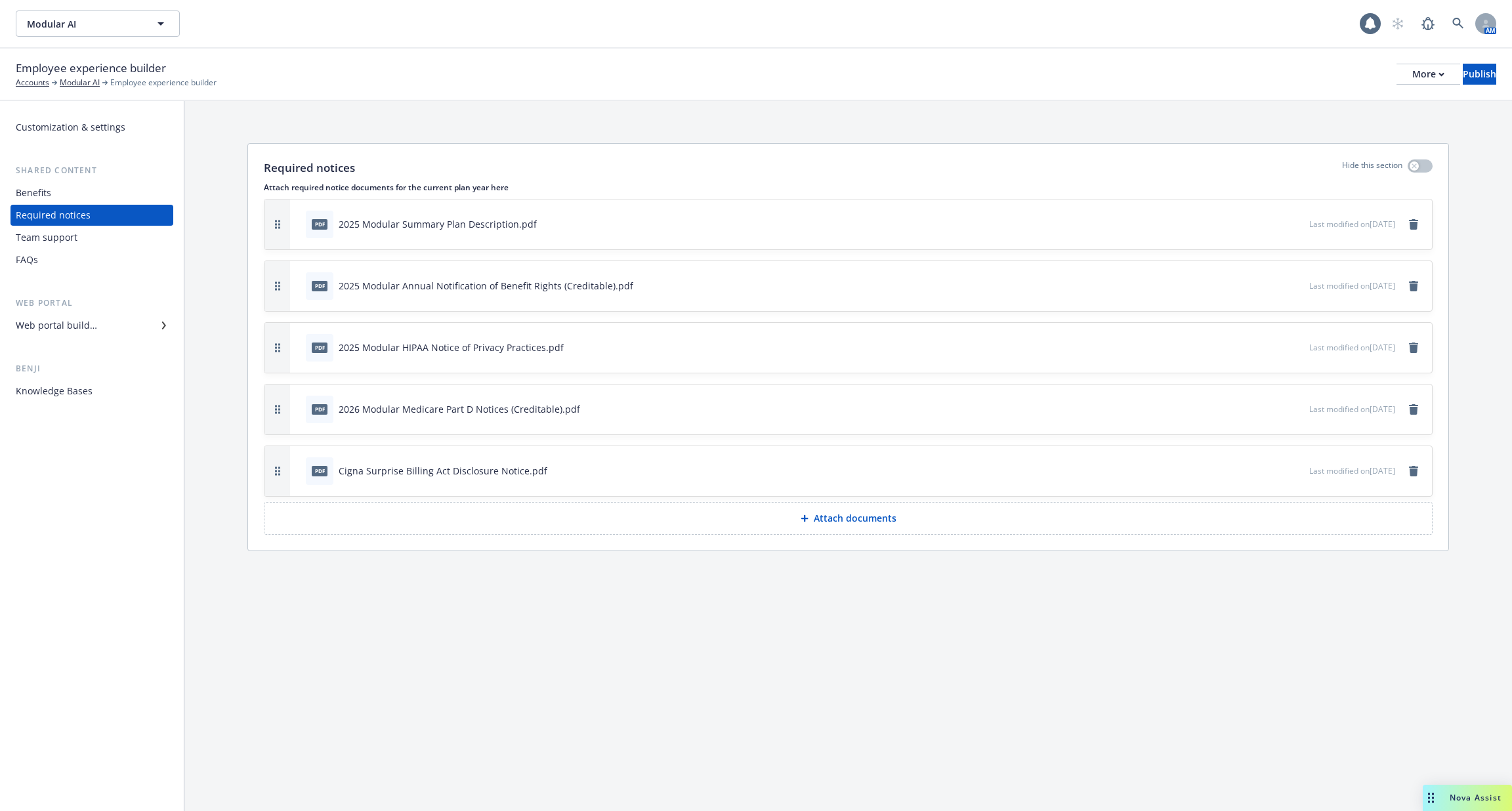
click at [81, 242] on div "Team support" at bounding box center [92, 237] width 152 height 21
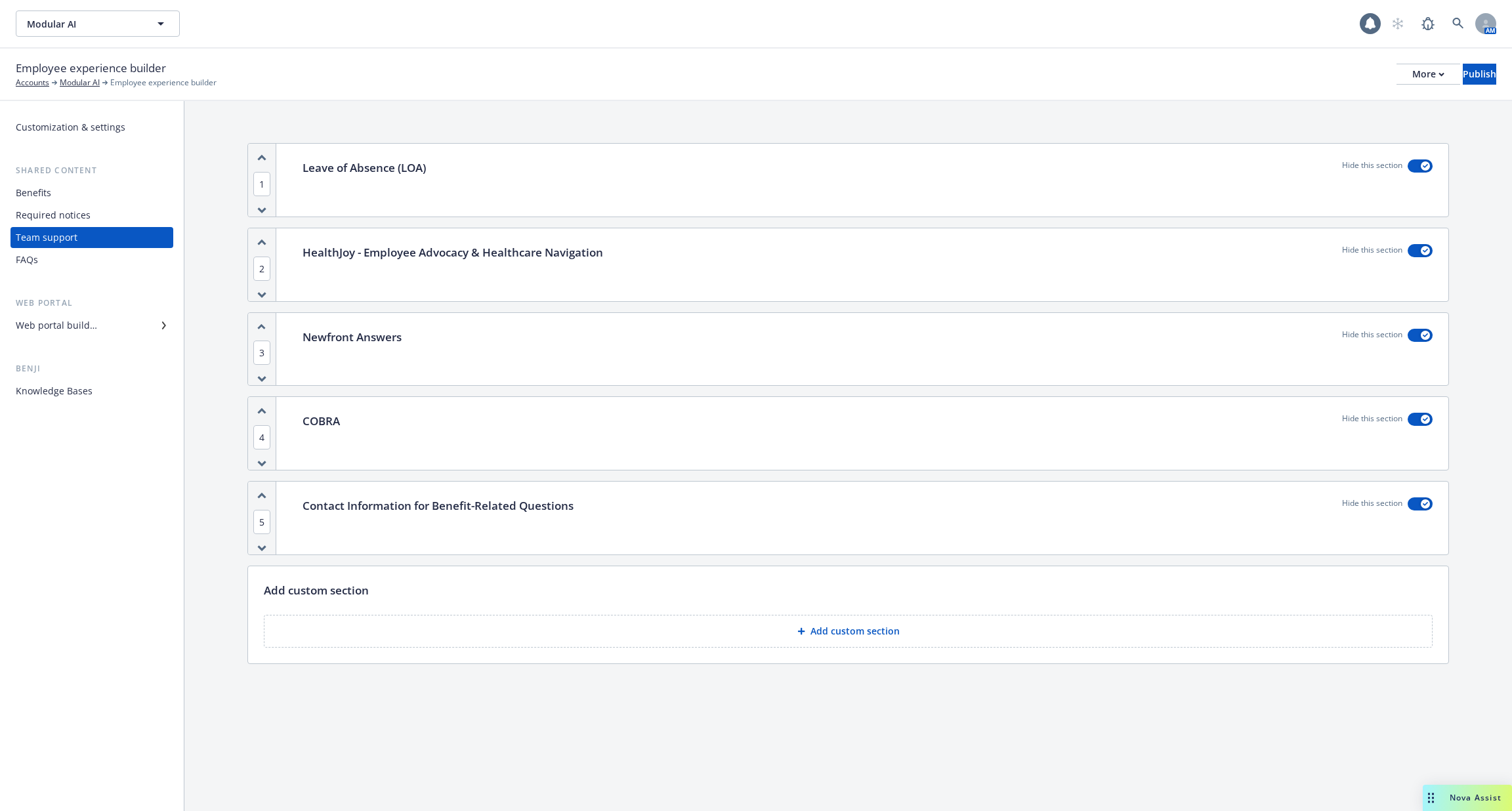
click at [84, 334] on div "Web portal builder" at bounding box center [56, 326] width 81 height 21
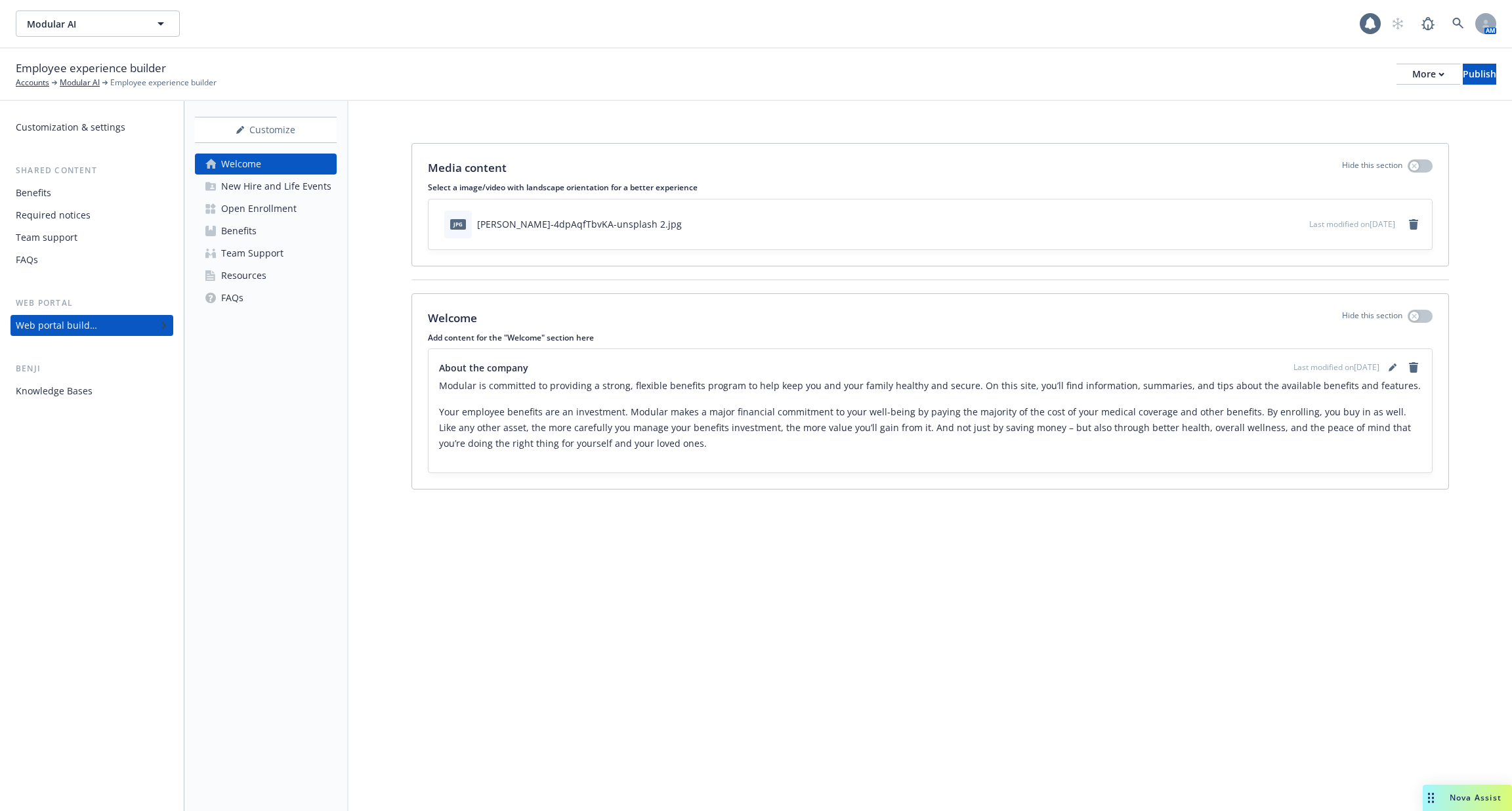
click at [63, 261] on div "FAQs" at bounding box center [92, 260] width 152 height 21
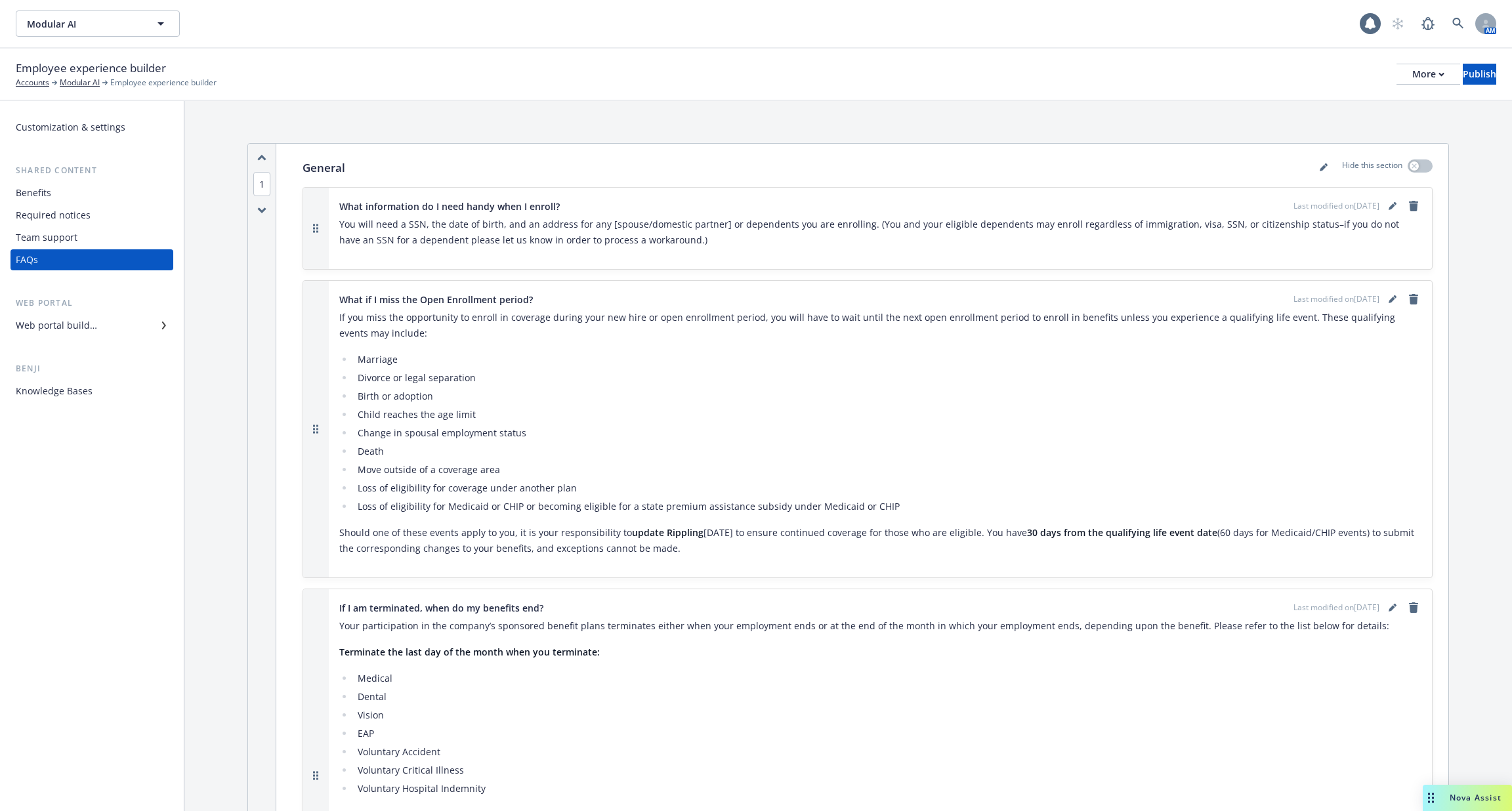
click at [75, 374] on div "Benji" at bounding box center [91, 369] width 163 height 13
click at [75, 384] on div "Knowledge Bases" at bounding box center [55, 390] width 77 height 21
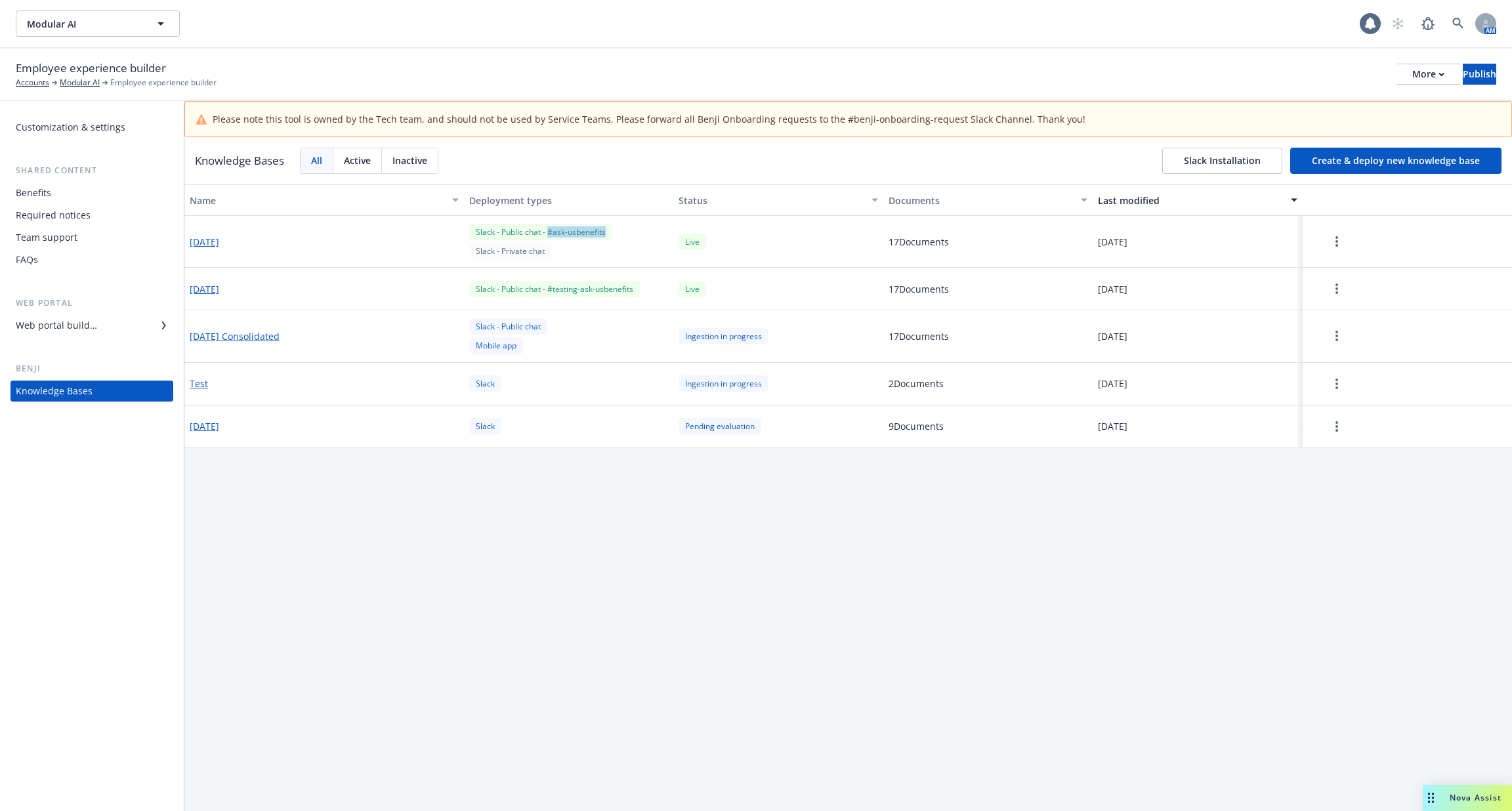
drag, startPoint x: 613, startPoint y: 233, endPoint x: 547, endPoint y: 233, distance: 66.0
click at [547, 233] on div "Slack - Public chat - #ask-usbenefits Slack - Private chat" at bounding box center [568, 241] width 209 height 52
copy div "#ask-usbenefits"
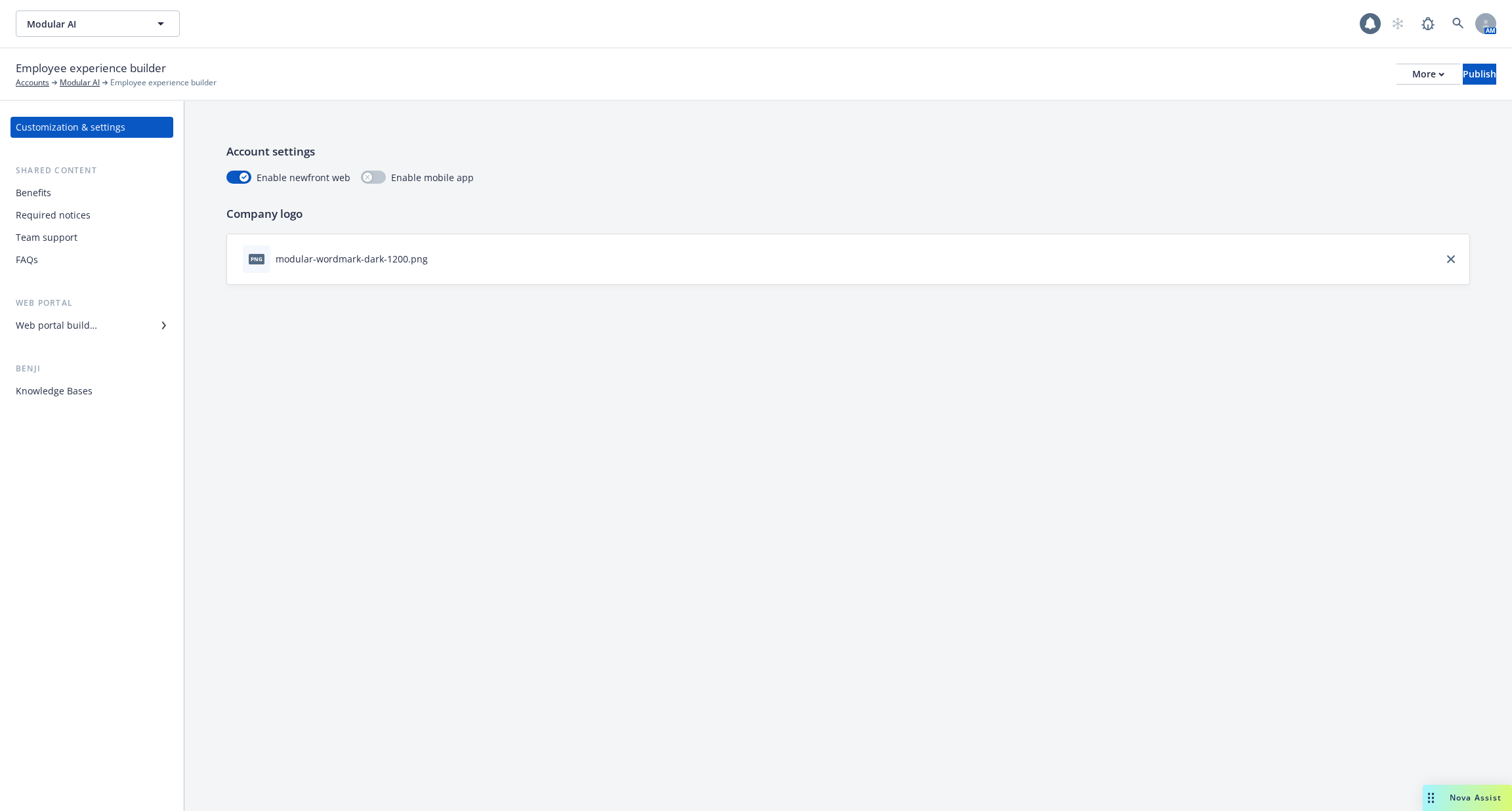
click at [56, 395] on div "Knowledge Bases" at bounding box center [55, 390] width 77 height 21
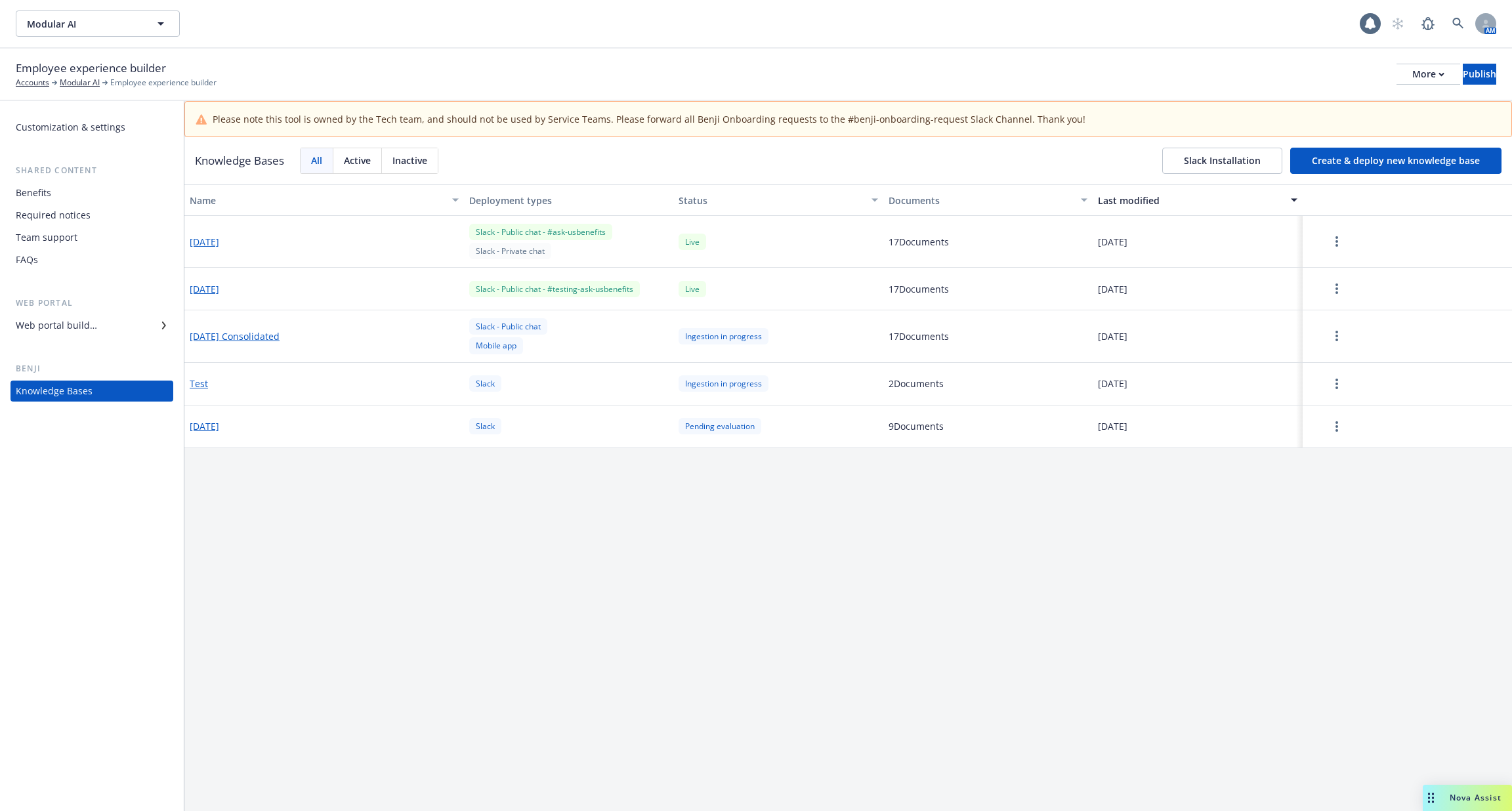
click at [111, 193] on div "Benefits" at bounding box center [92, 193] width 152 height 21
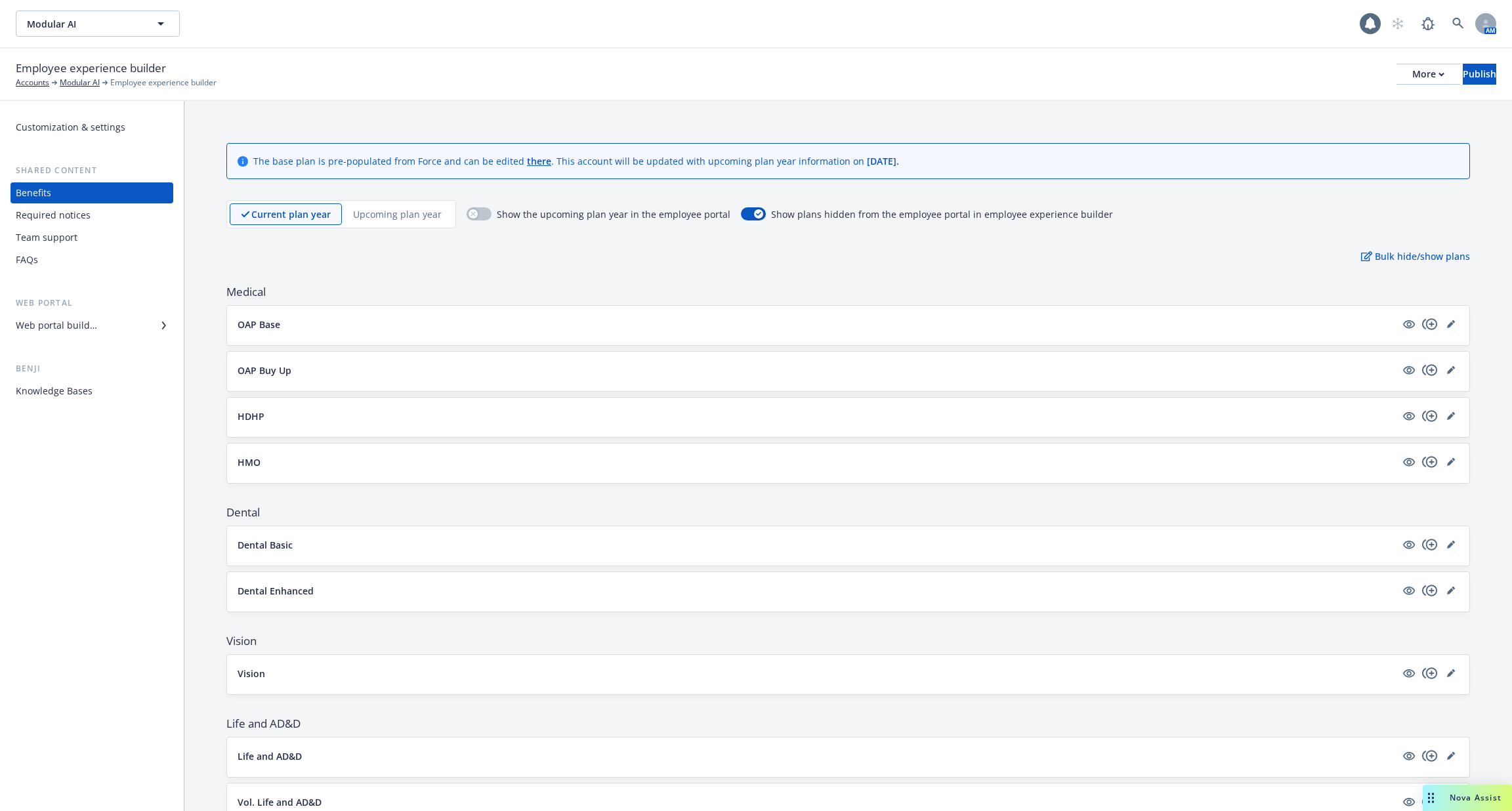
click at [104, 220] on div "Required notices" at bounding box center [92, 215] width 152 height 21
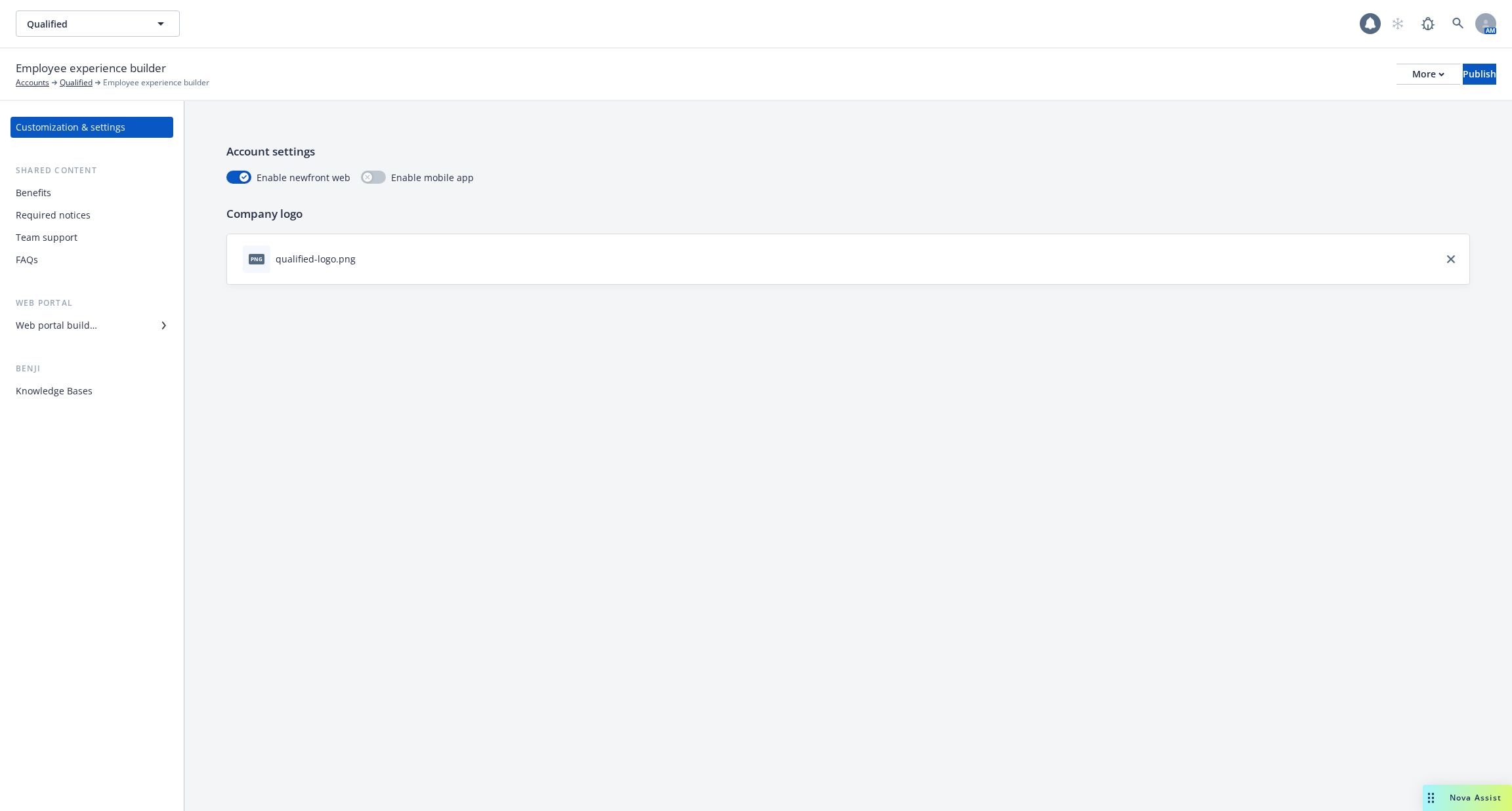
click at [85, 386] on div "Knowledge Bases" at bounding box center [55, 390] width 77 height 21
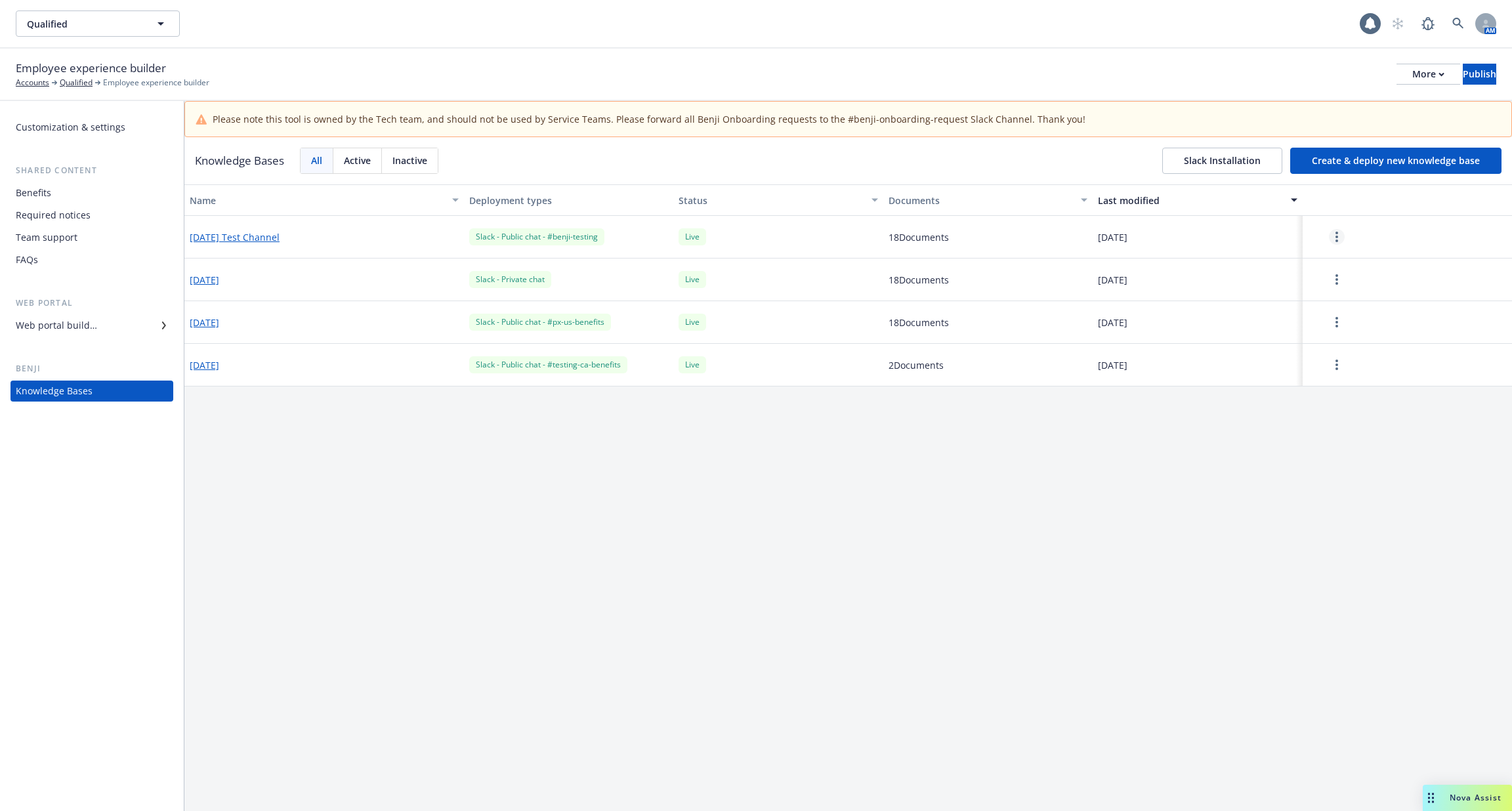
click at [1336, 238] on icon "more" at bounding box center [1336, 236] width 3 height 10
click at [613, 527] on div "Name Deployment types Status Documents Last modified [DATE] Test Channel Slack …" at bounding box center [848, 516] width 1328 height 662
click at [99, 333] on div "Web portal builder" at bounding box center [92, 326] width 152 height 21
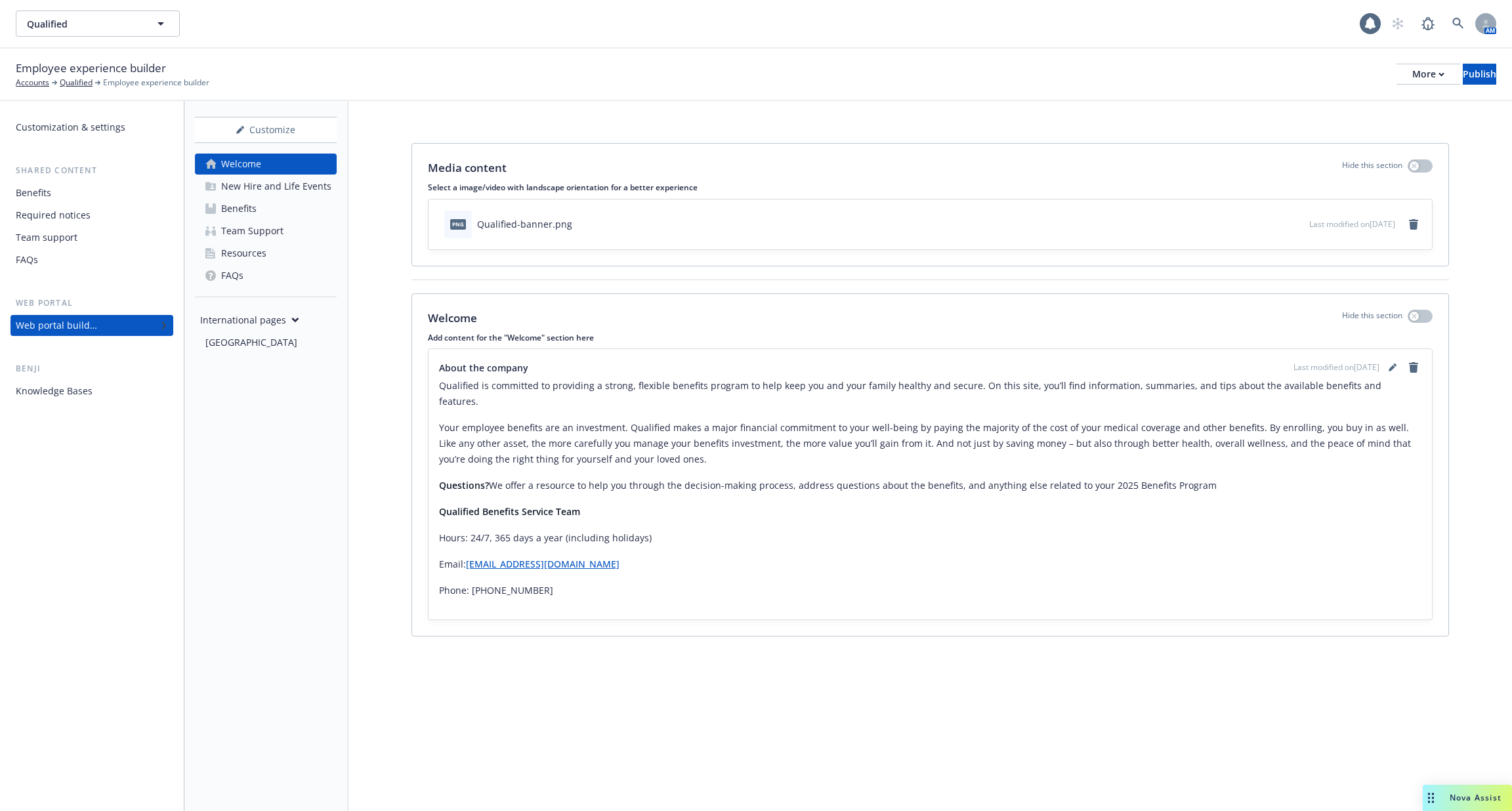
click at [302, 194] on div "New Hire and Life Events" at bounding box center [276, 186] width 110 height 21
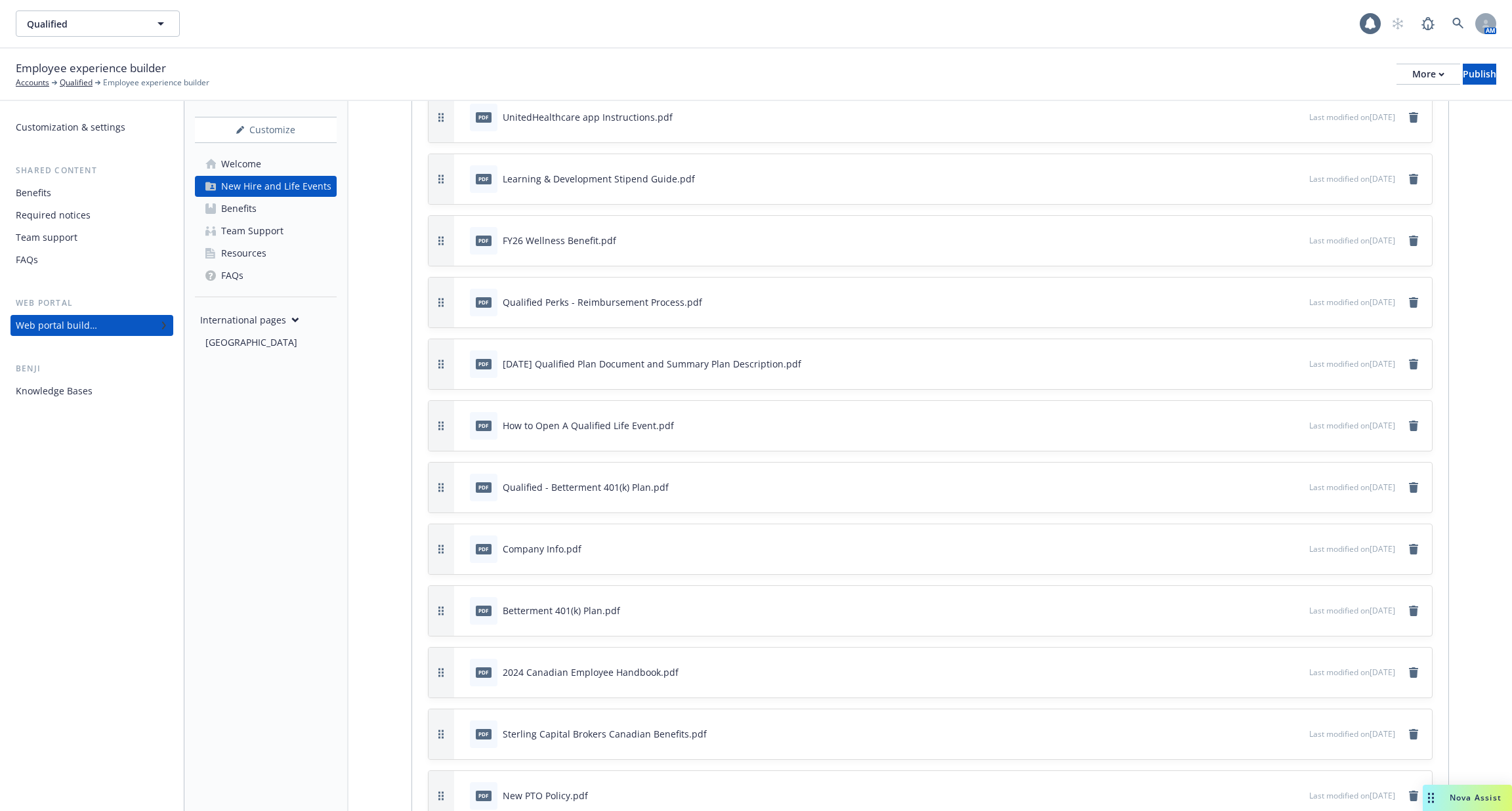
scroll to position [2839, 0]
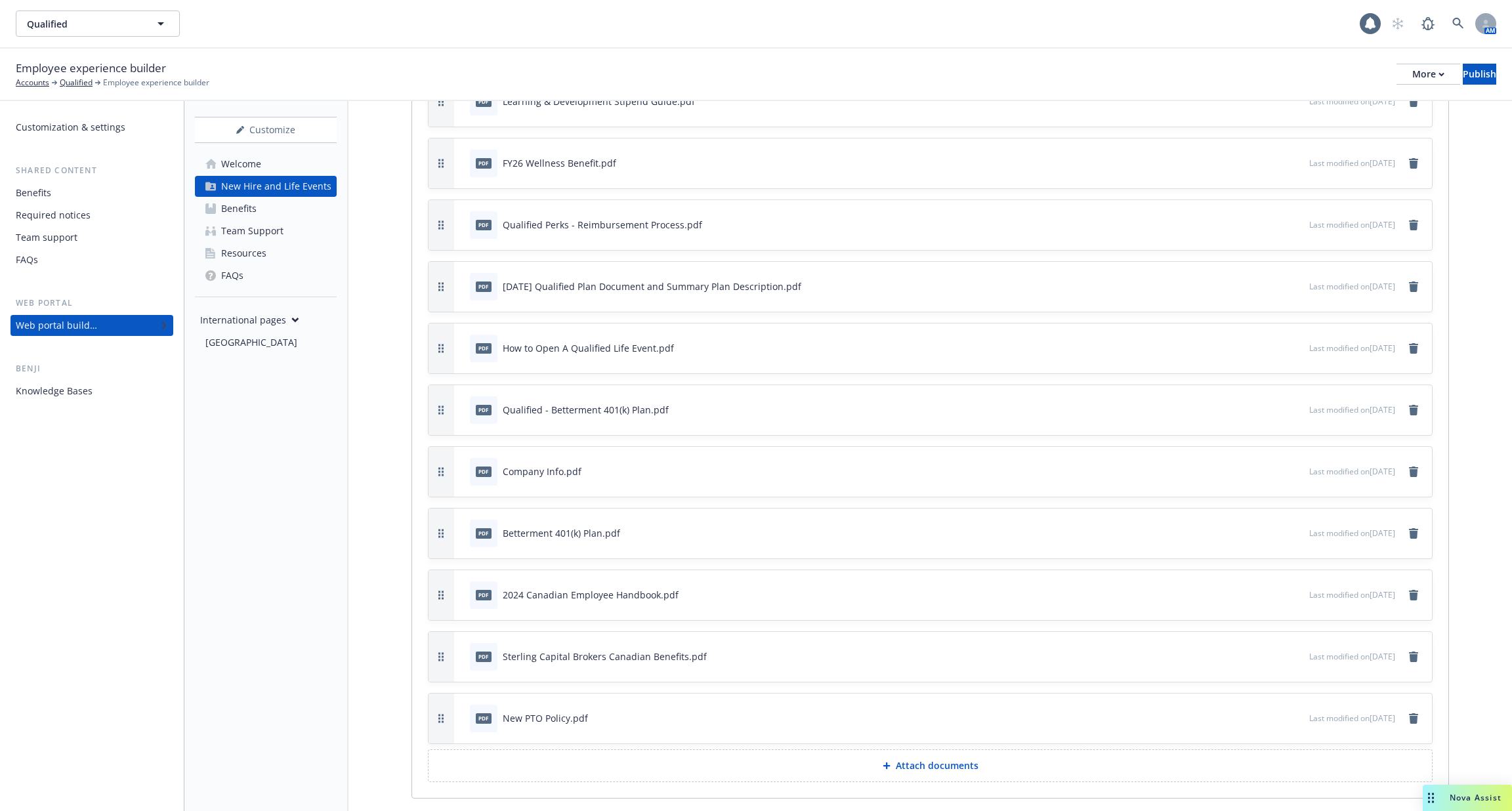
click at [807, 339] on div "pdf How to Open A Qualified Life Event.pdf Last modified on [DATE]" at bounding box center [943, 348] width 978 height 50
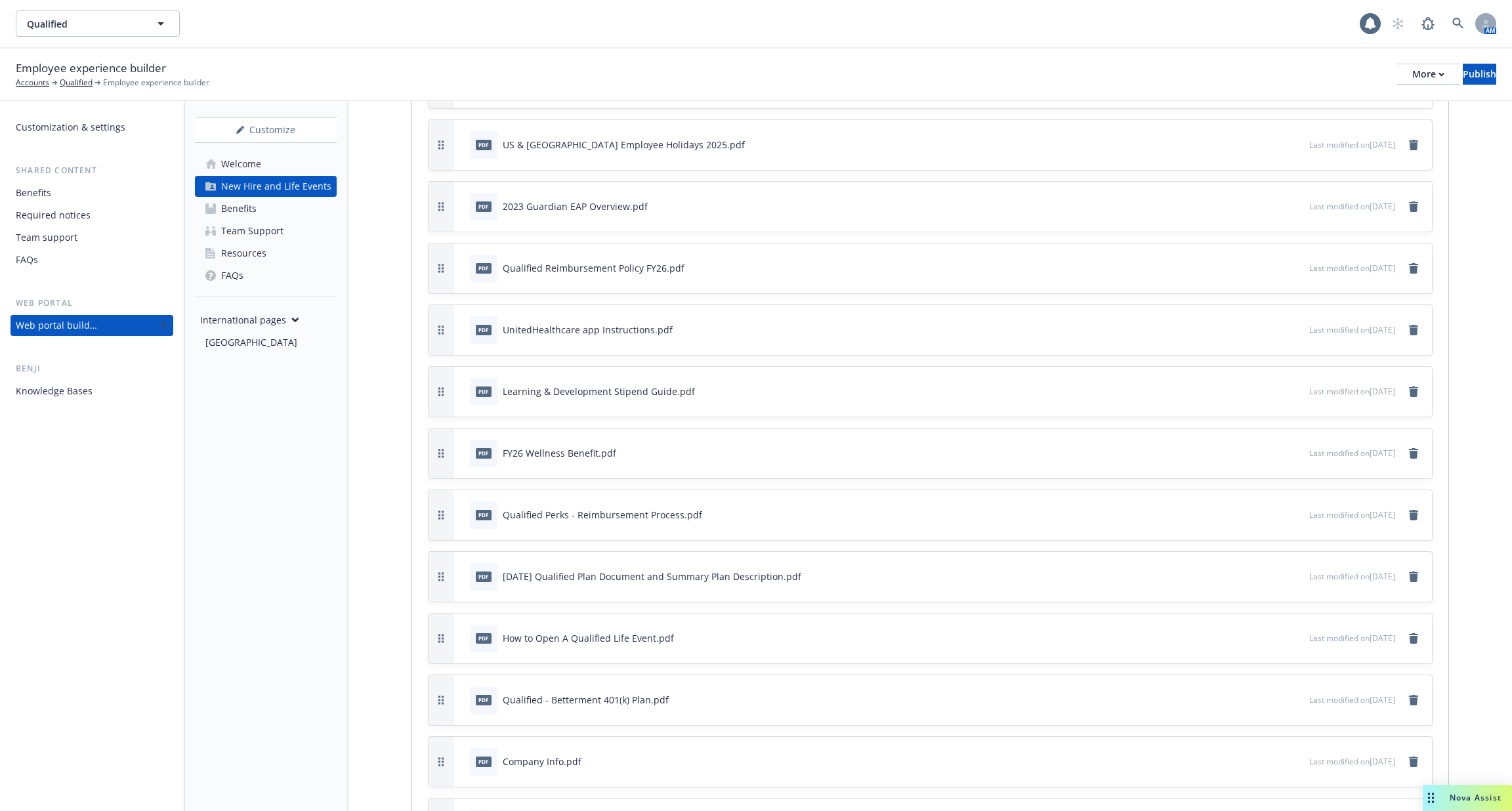
scroll to position [2550, 0]
